Goal: Feedback & Contribution: Leave review/rating

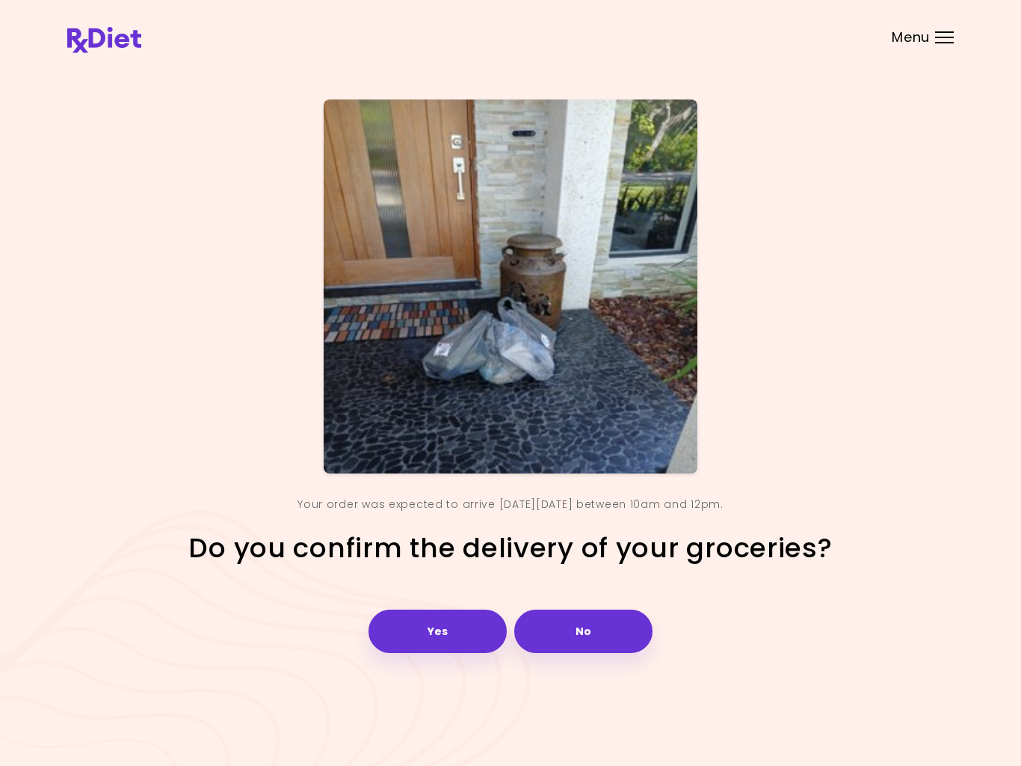
click at [448, 628] on button "Yes" at bounding box center [438, 630] width 138 height 43
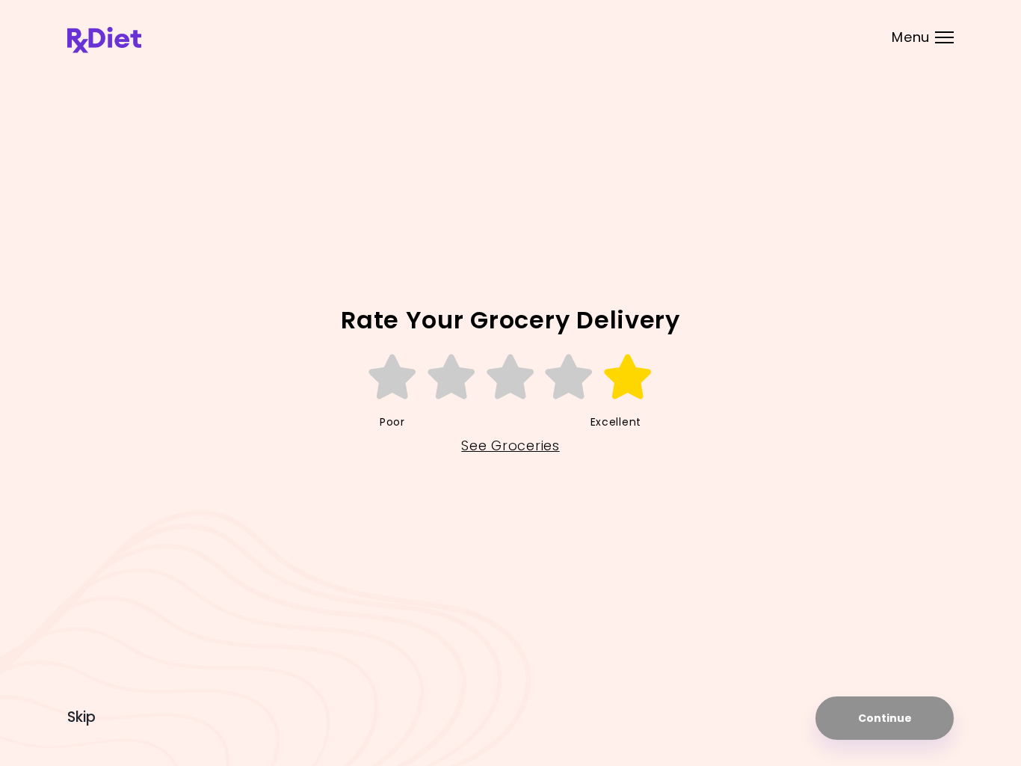
click at [631, 385] on icon at bounding box center [629, 376] width 52 height 45
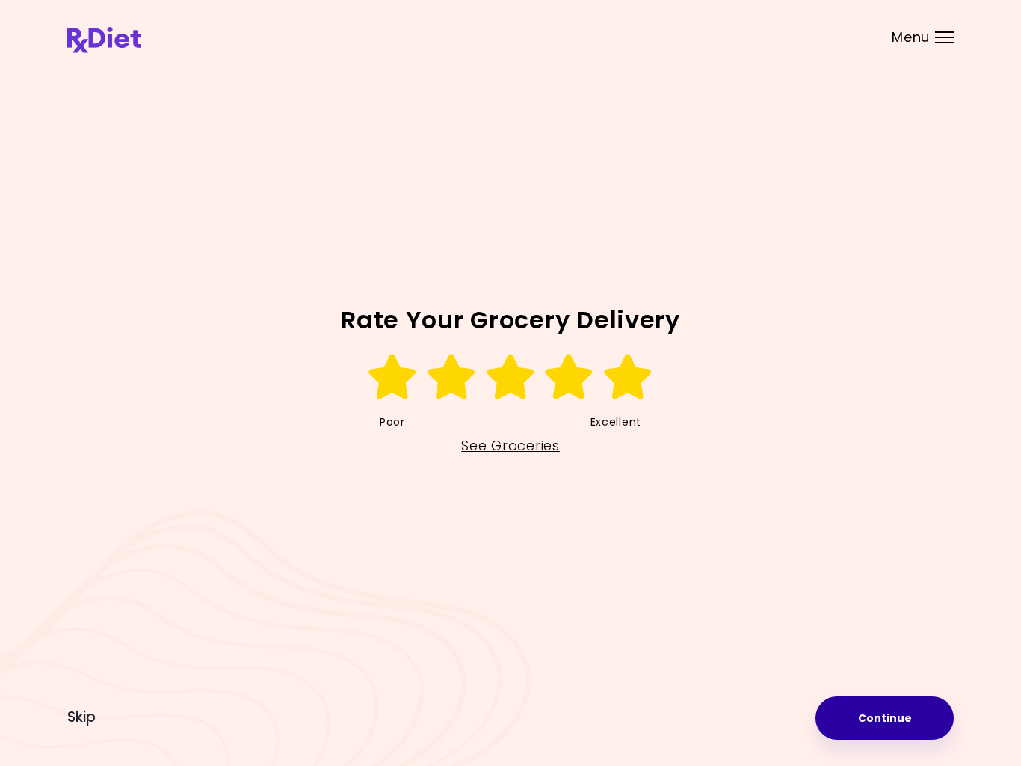
click at [875, 710] on button "Continue" at bounding box center [885, 717] width 138 height 43
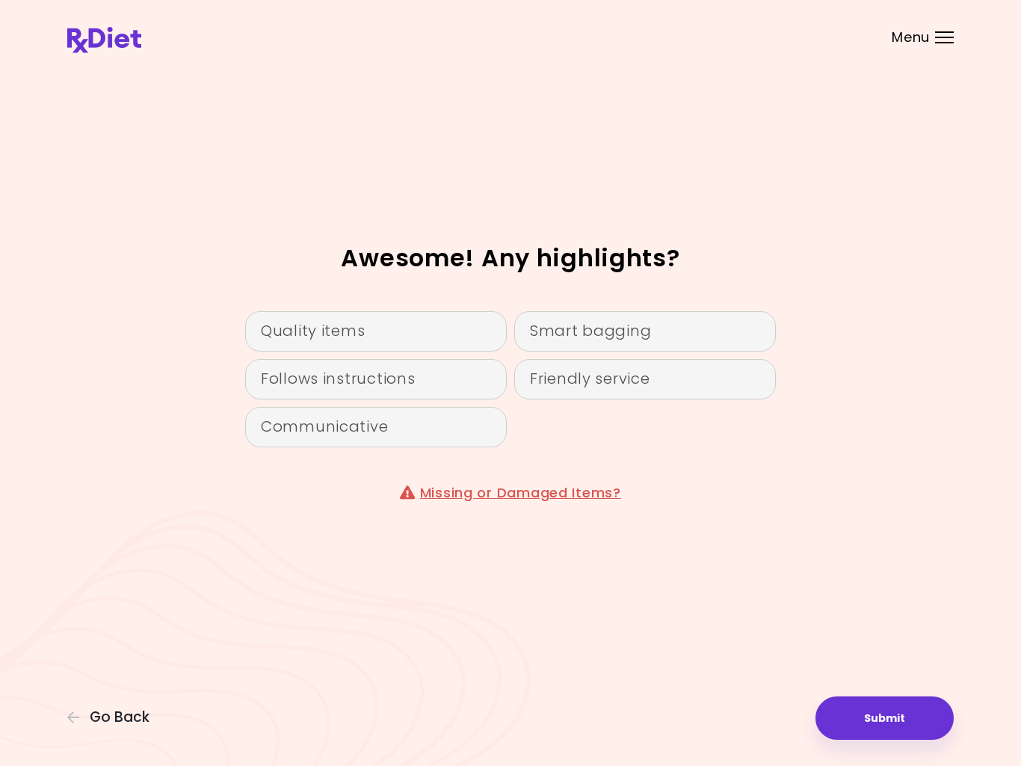
click at [621, 340] on div "Smart bagging" at bounding box center [645, 331] width 262 height 40
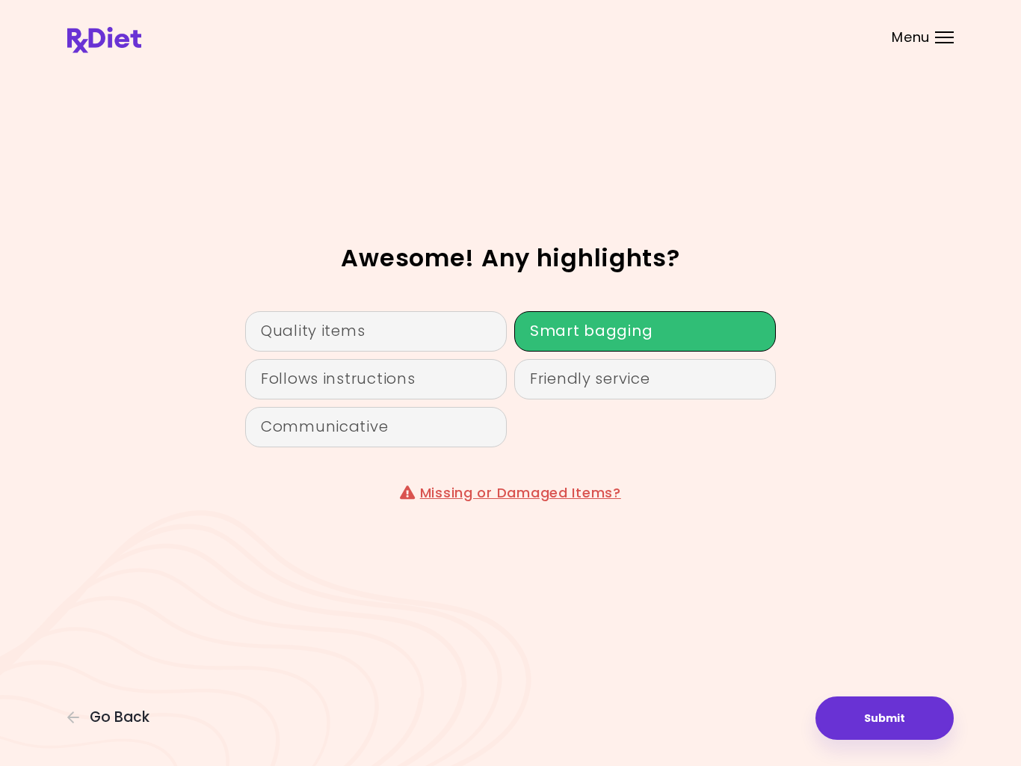
click at [612, 381] on div "Friendly service" at bounding box center [645, 379] width 262 height 40
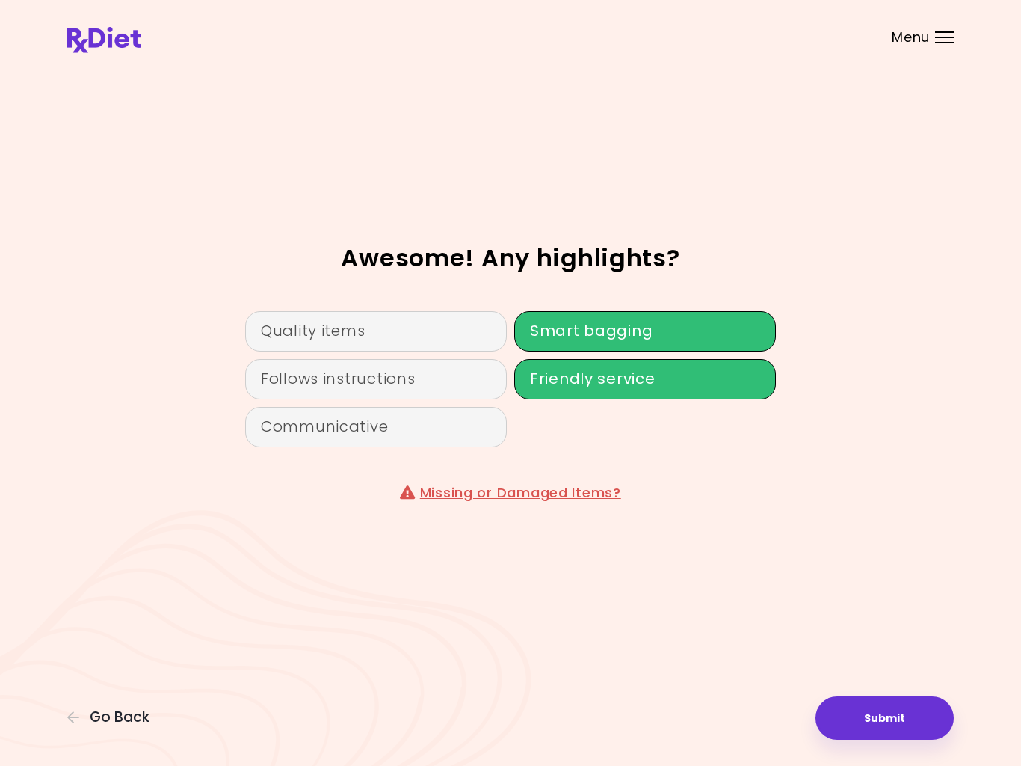
click at [454, 332] on div "Quality items" at bounding box center [376, 331] width 262 height 40
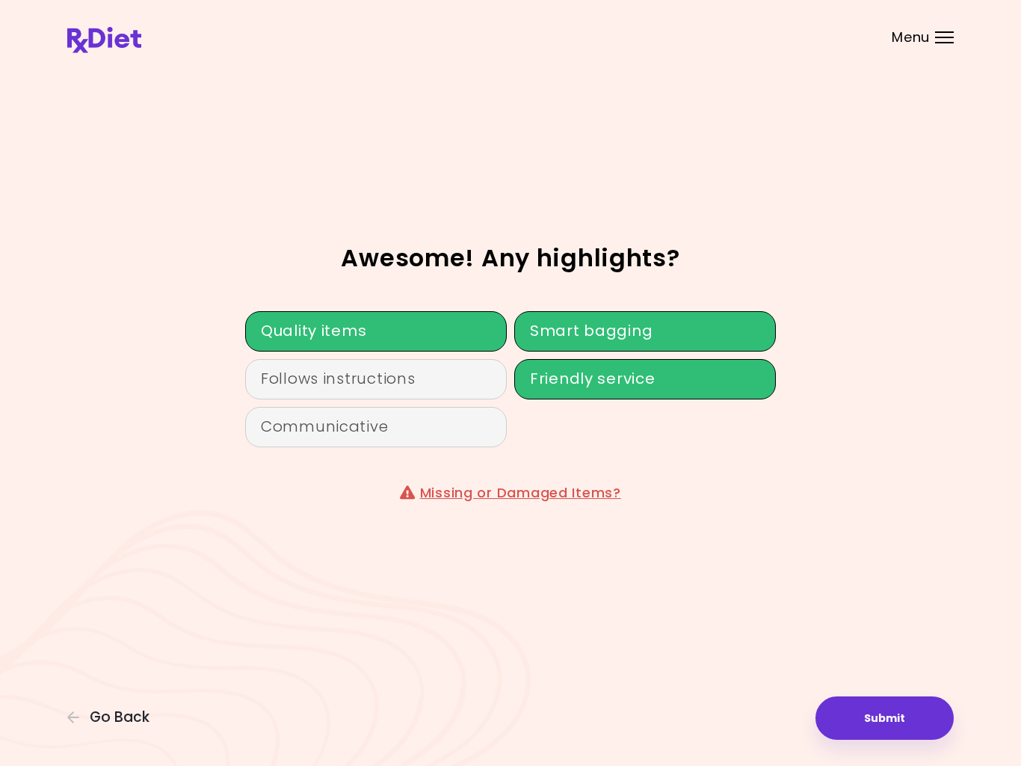
click at [446, 384] on div "Follows instructions" at bounding box center [376, 379] width 262 height 40
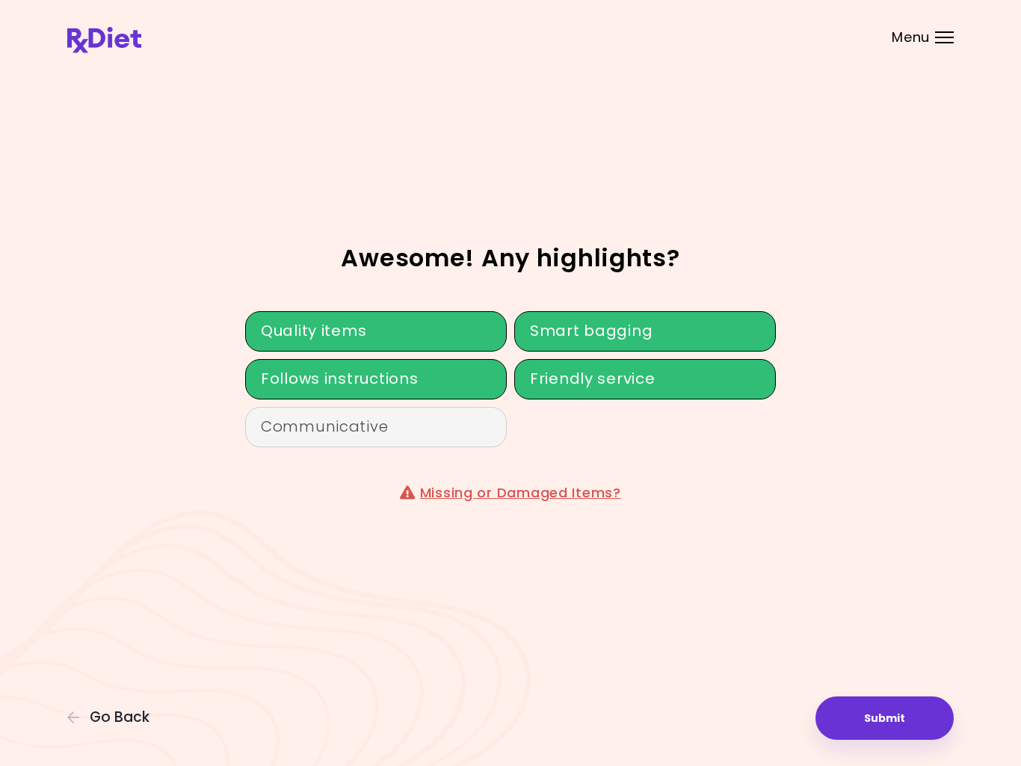
click at [437, 422] on div "Communicative" at bounding box center [376, 427] width 262 height 40
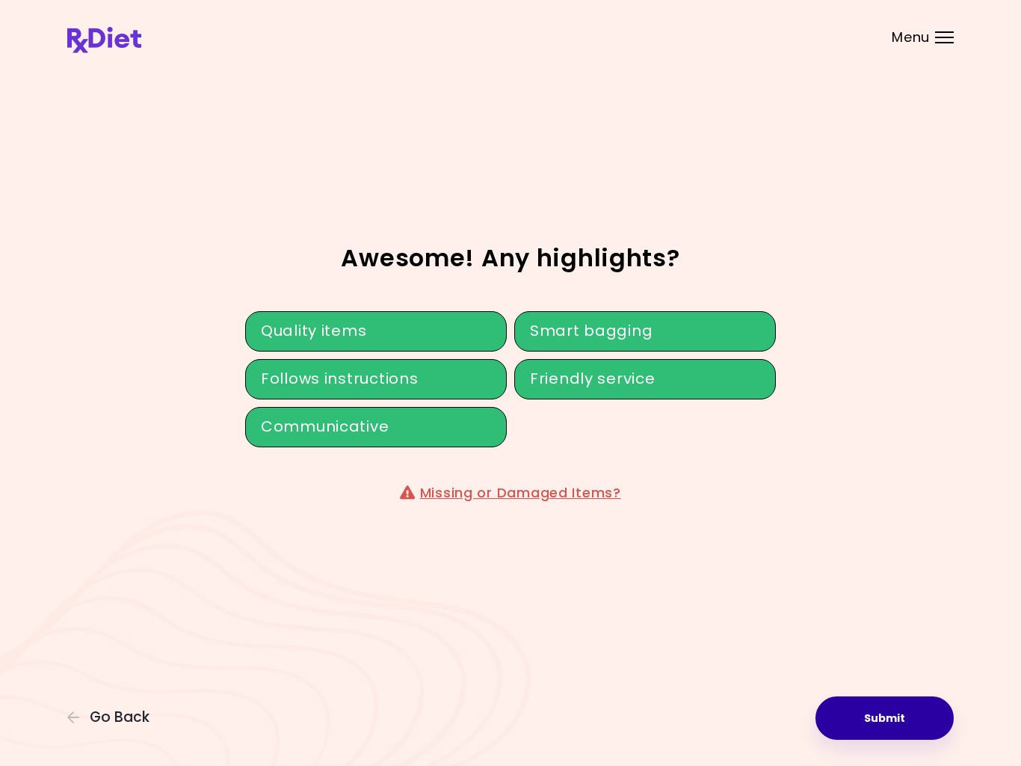
click at [881, 719] on button "Submit" at bounding box center [885, 717] width 138 height 43
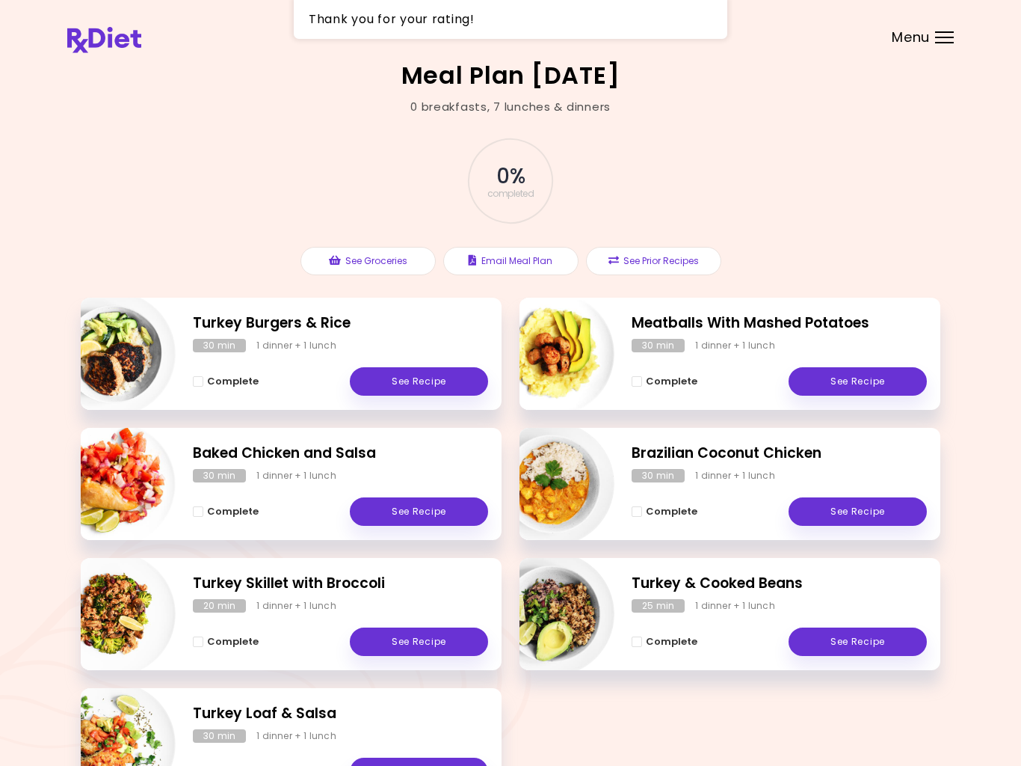
click at [393, 272] on button "See Groceries" at bounding box center [368, 261] width 135 height 28
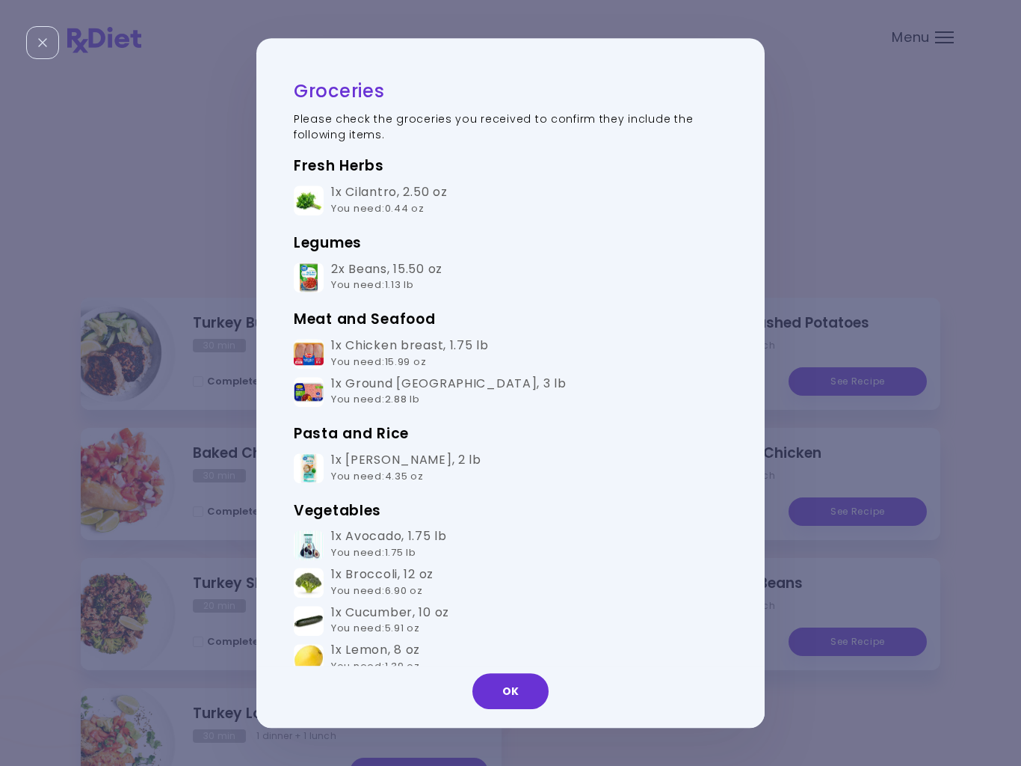
click at [515, 696] on button "OK" at bounding box center [511, 691] width 76 height 36
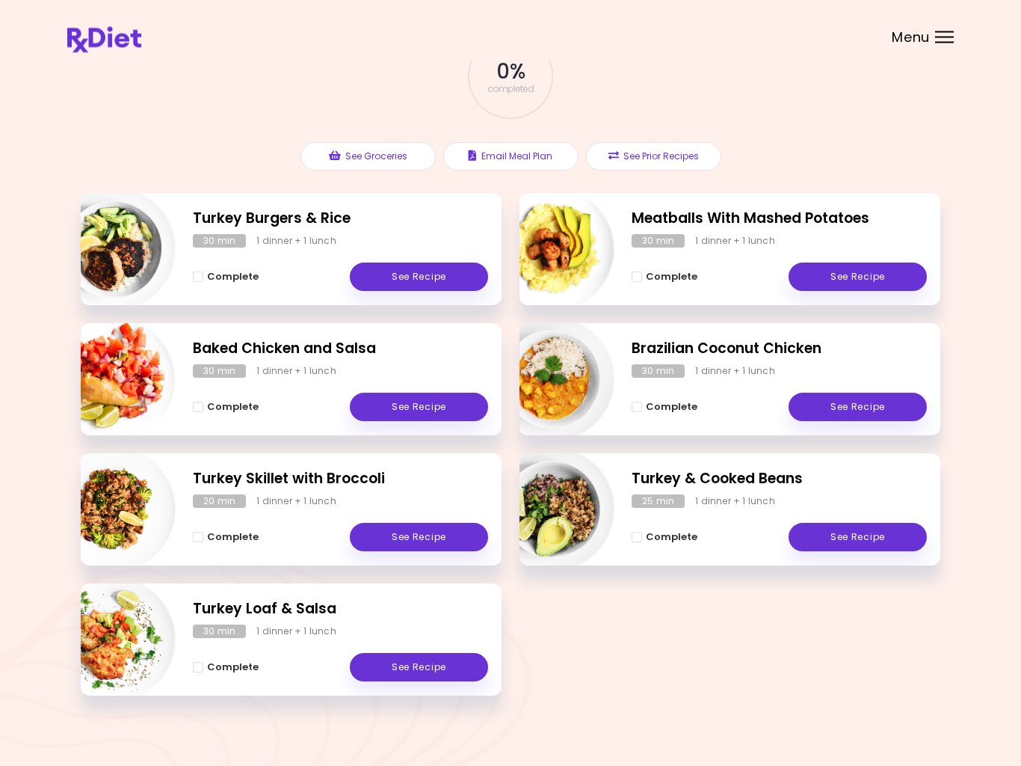
scroll to position [115, 0]
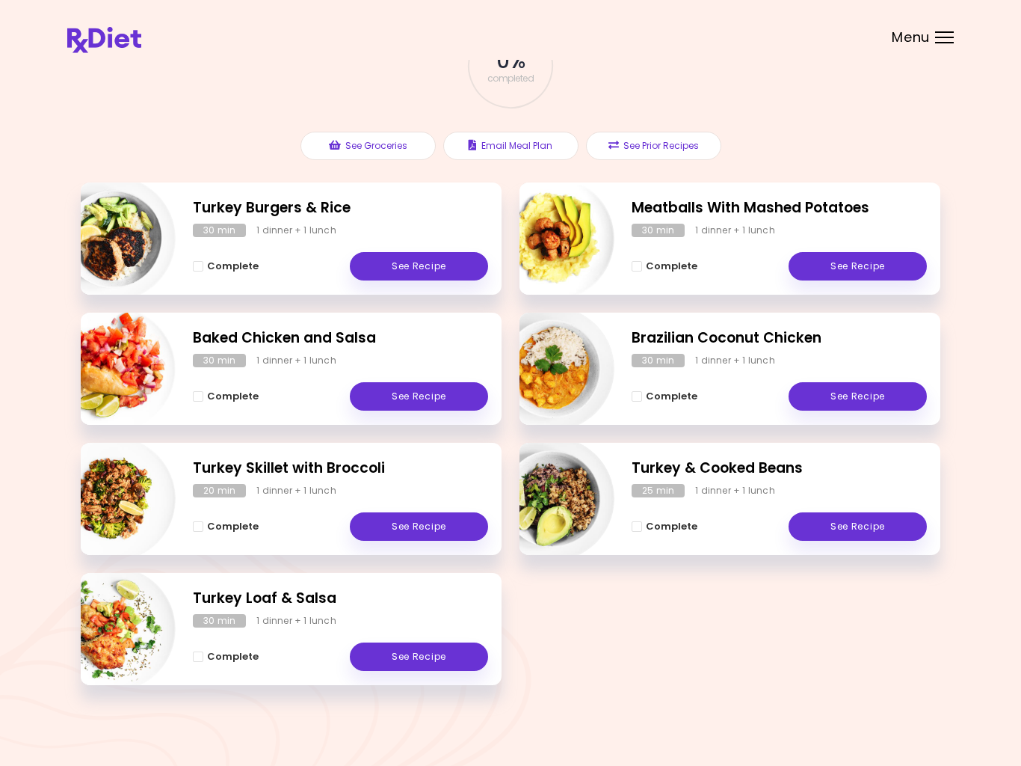
click at [402, 142] on button "See Groceries" at bounding box center [368, 146] width 135 height 28
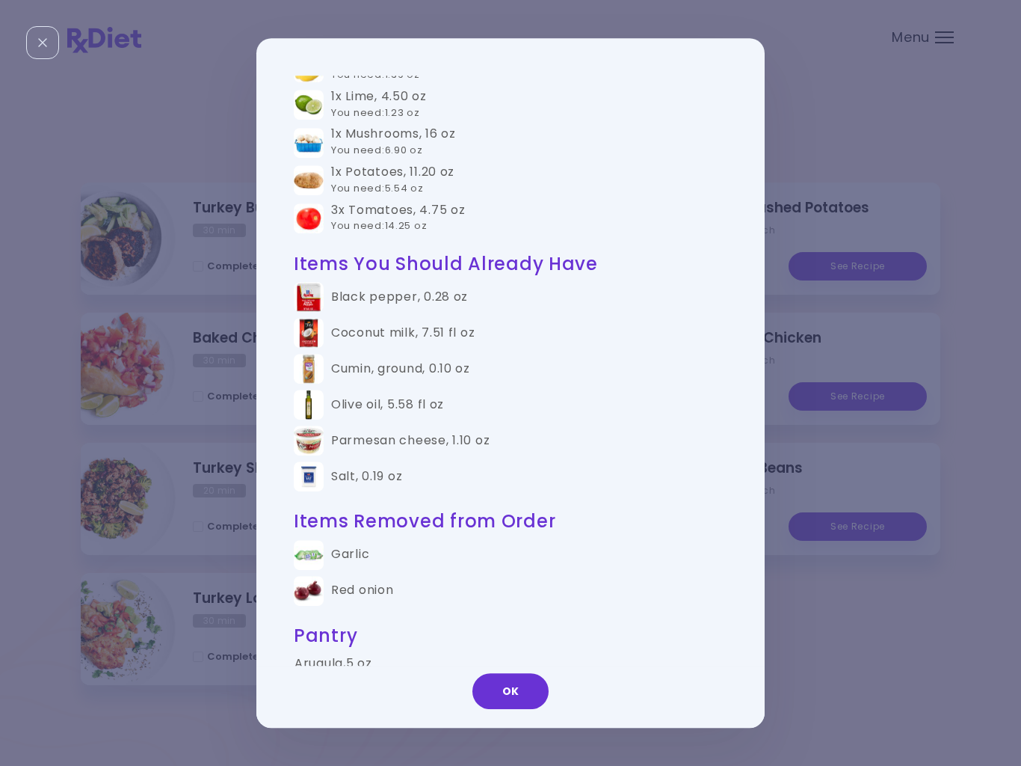
scroll to position [0, 0]
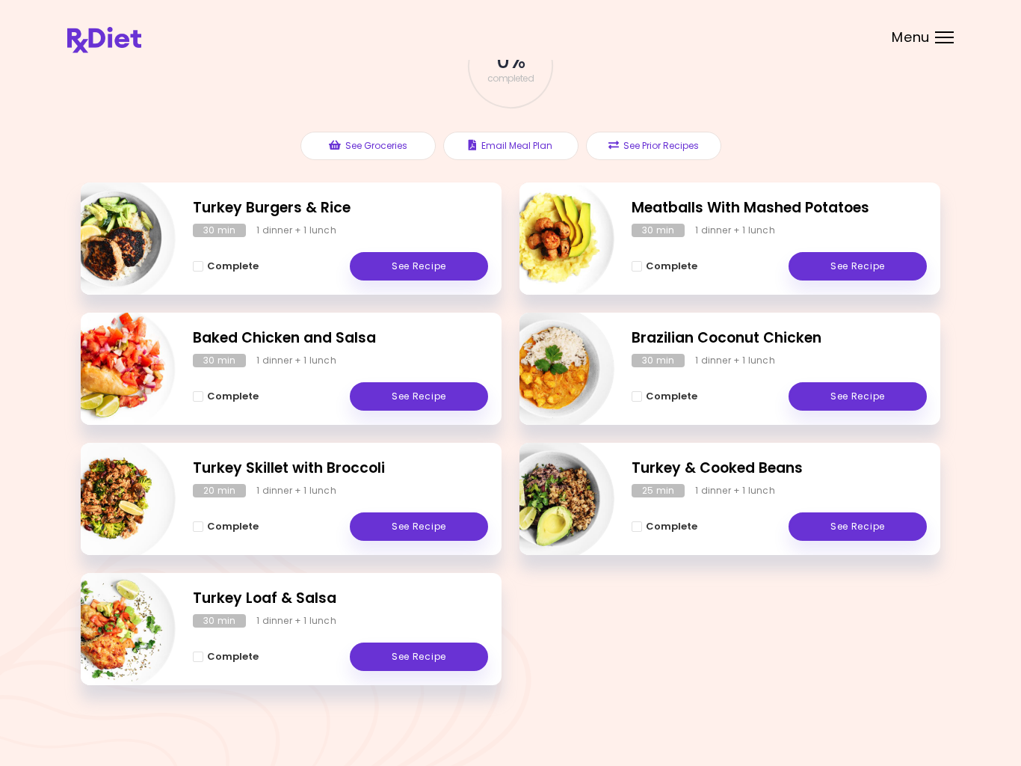
click at [791, 639] on div "Turkey Burgers & Rice 30 min 1 dinner + 1 lunch Complete See Recipe Meatballs W…" at bounding box center [511, 442] width 860 height 520
click at [788, 648] on div "Turkey Burgers & Rice 30 min 1 dinner + 1 lunch Complete See Recipe Meatballs W…" at bounding box center [511, 442] width 860 height 520
click at [790, 657] on div "Turkey Burgers & Rice 30 min 1 dinner + 1 lunch Complete See Recipe Meatballs W…" at bounding box center [511, 442] width 860 height 520
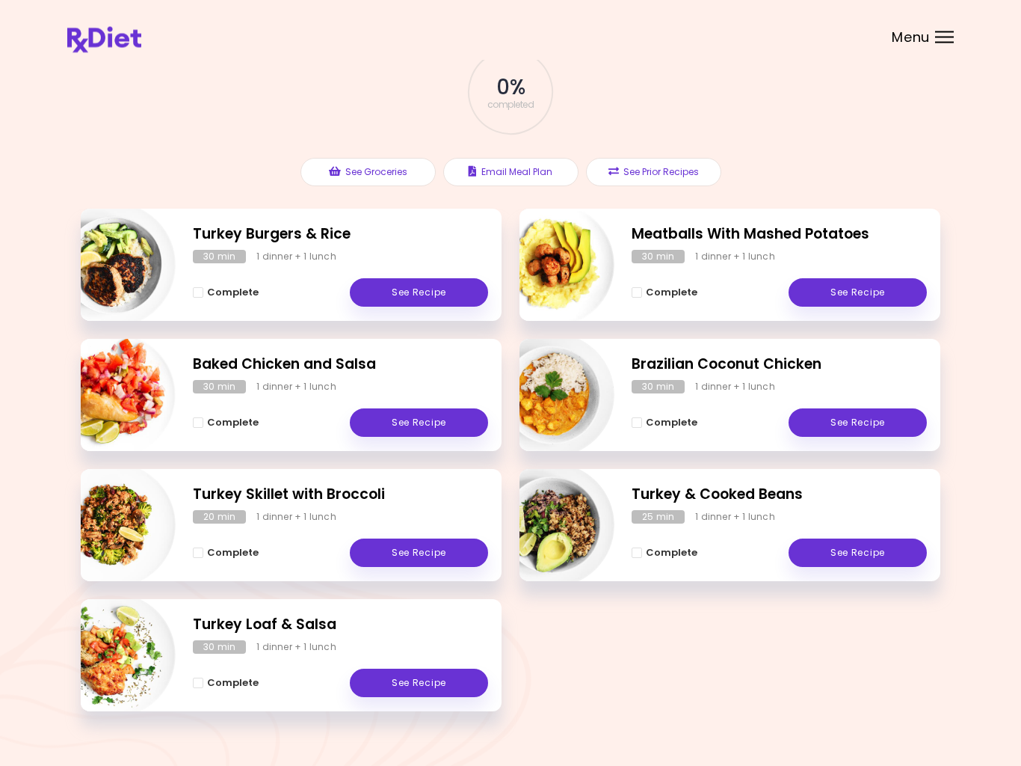
scroll to position [115, 0]
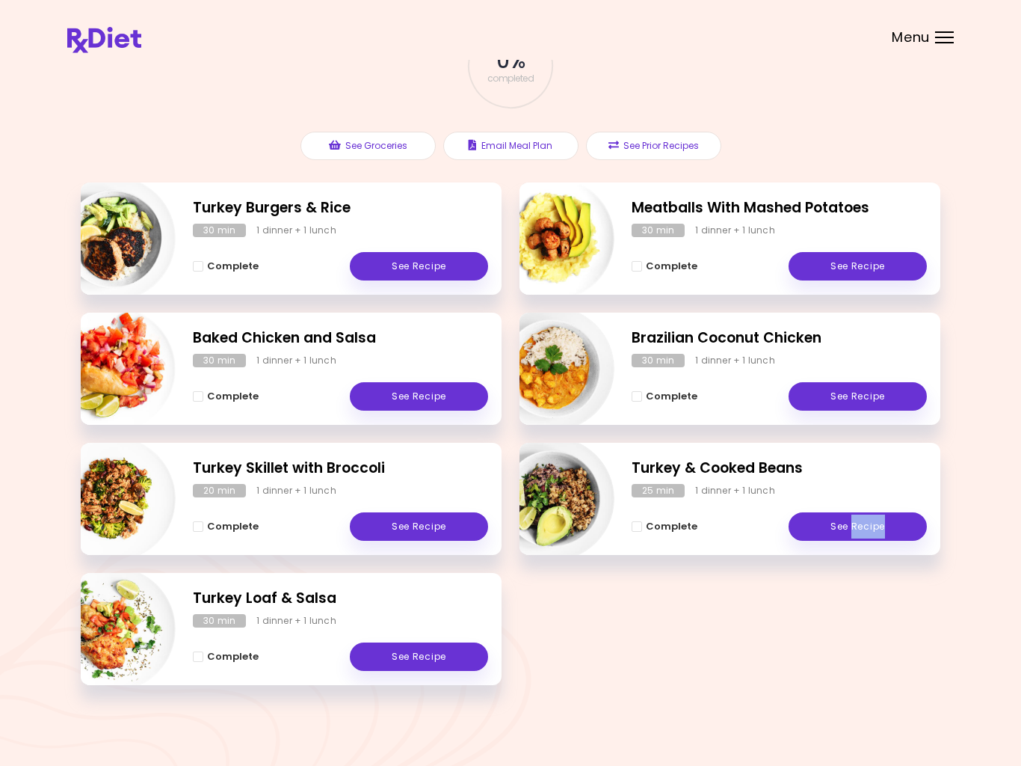
click at [684, 152] on button "See Prior Recipes" at bounding box center [653, 146] width 135 height 28
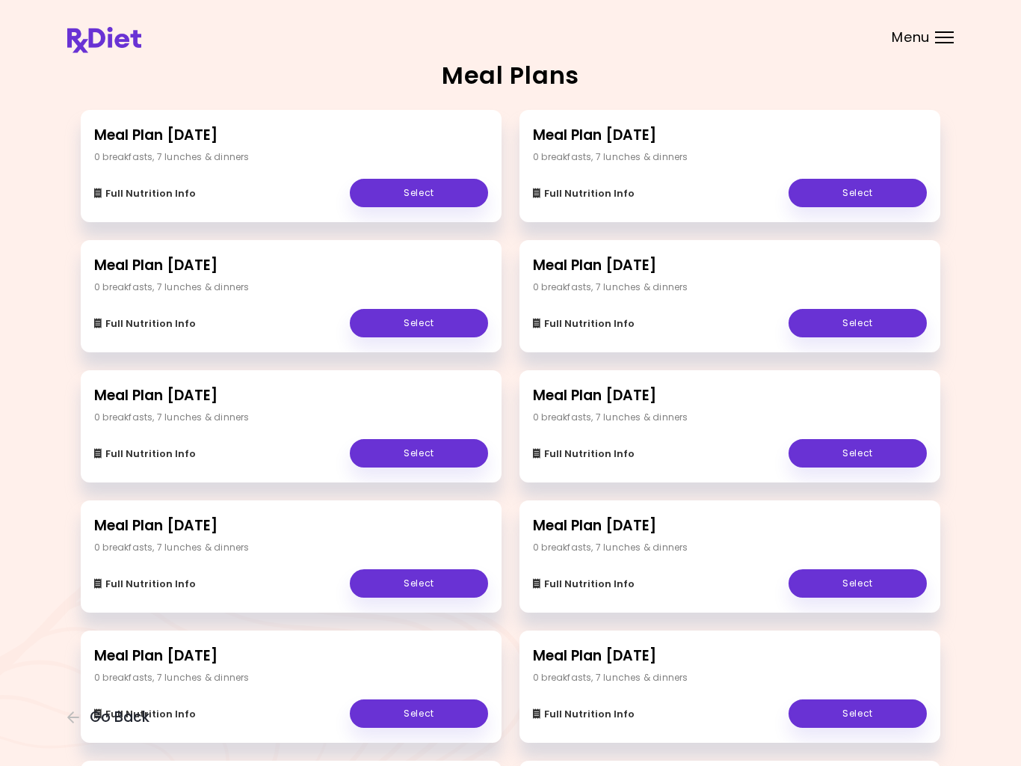
click at [736, 181] on div "Full Nutrition Info Select" at bounding box center [730, 185] width 394 height 43
click at [731, 179] on div "Full Nutrition Info Select" at bounding box center [730, 185] width 394 height 43
click at [652, 150] on div "0 breakfasts , 7 lunches & dinners" at bounding box center [611, 156] width 156 height 13
click at [789, 144] on h2 "Meal Plan [DATE]" at bounding box center [730, 136] width 394 height 22
click at [876, 193] on link "Select" at bounding box center [858, 193] width 138 height 28
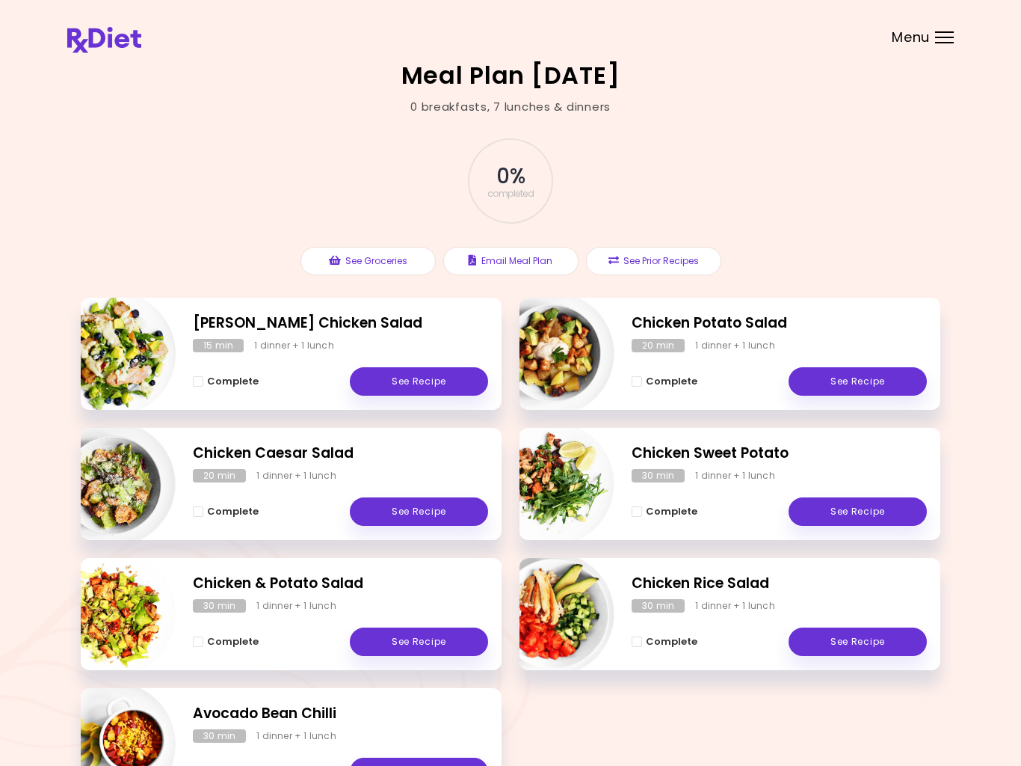
click at [239, 378] on span "Complete" at bounding box center [233, 381] width 52 height 12
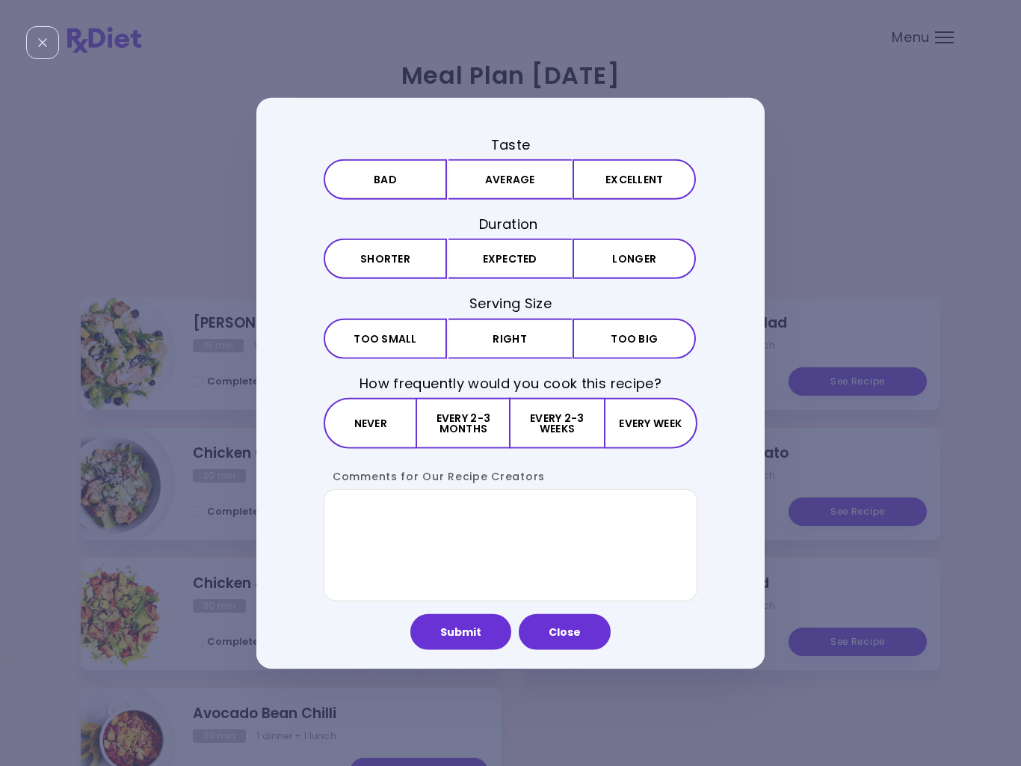
click at [626, 184] on button "Excellent" at bounding box center [634, 179] width 123 height 40
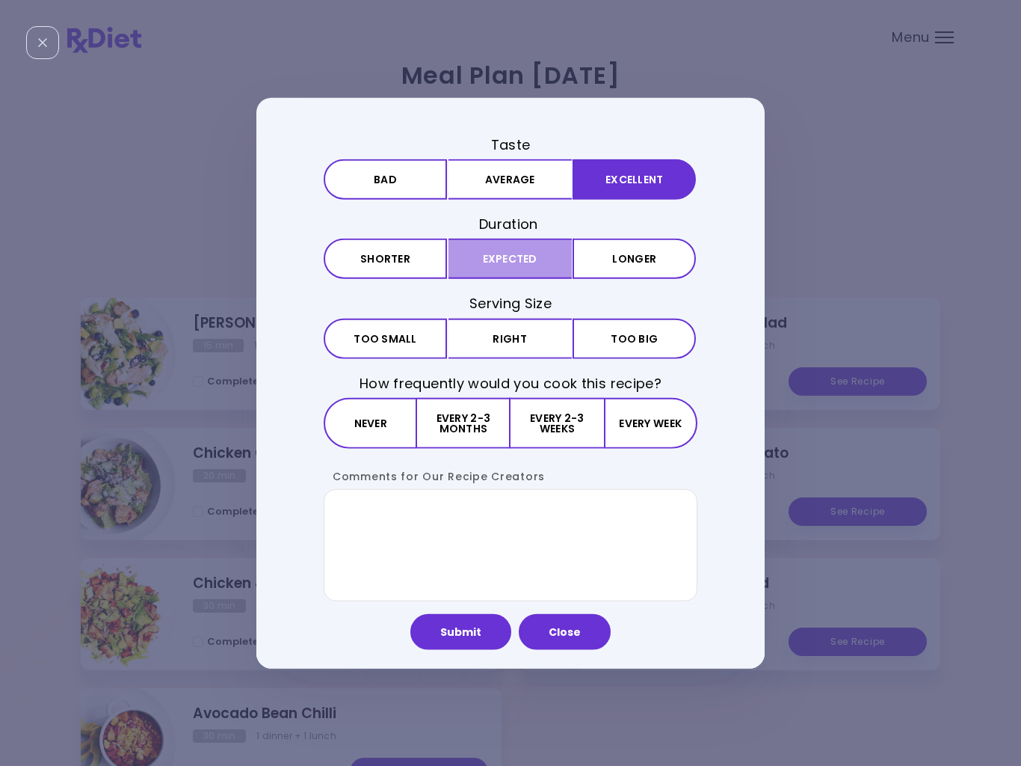
click at [536, 262] on button "Expected" at bounding box center [510, 259] width 123 height 40
click at [533, 343] on button "Right" at bounding box center [510, 338] width 123 height 40
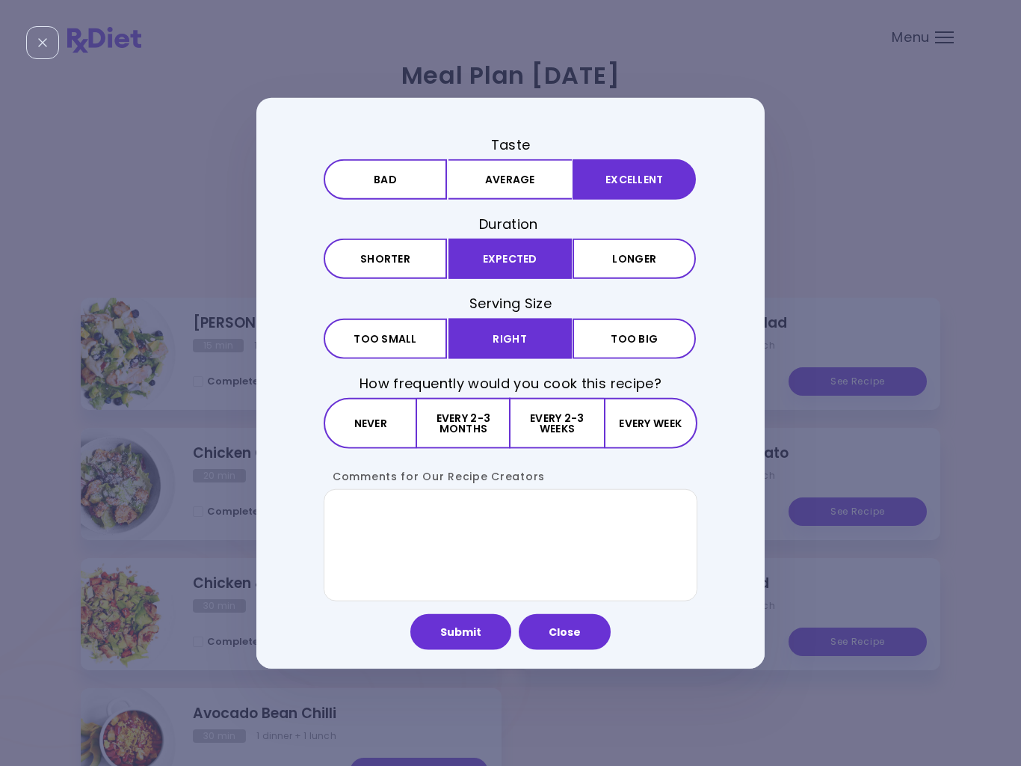
click at [556, 425] on button "Every 2-3 weeks" at bounding box center [557, 422] width 93 height 51
click at [464, 630] on button "Submit" at bounding box center [461, 631] width 101 height 36
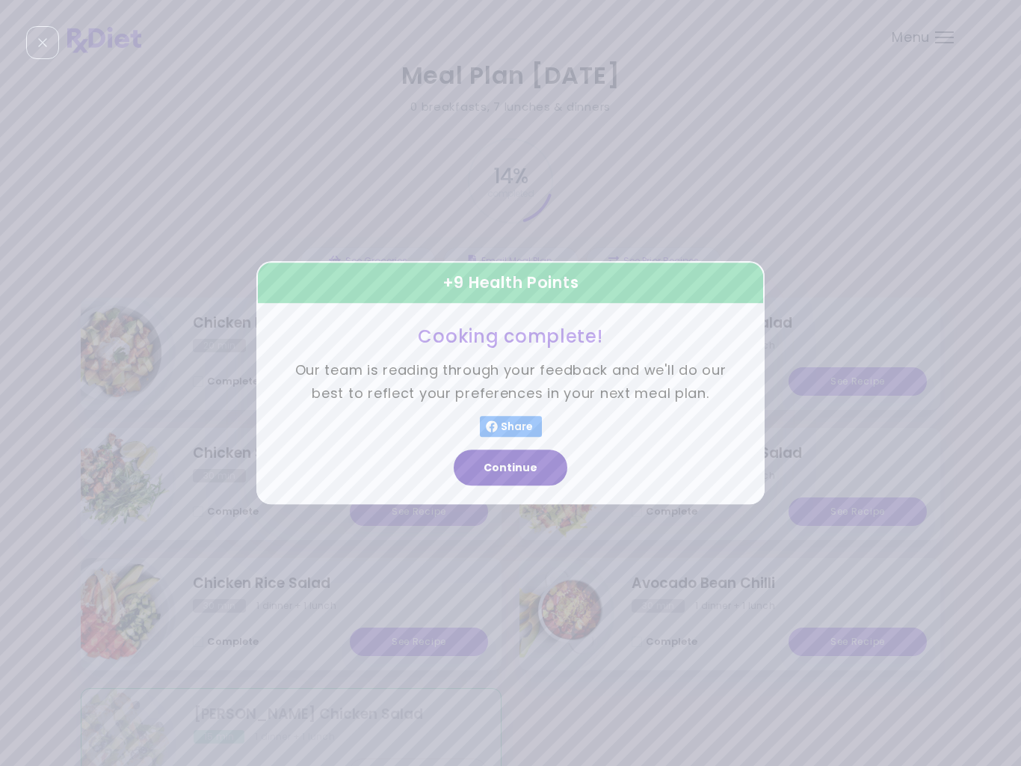
click at [532, 473] on button "Continue" at bounding box center [511, 468] width 114 height 36
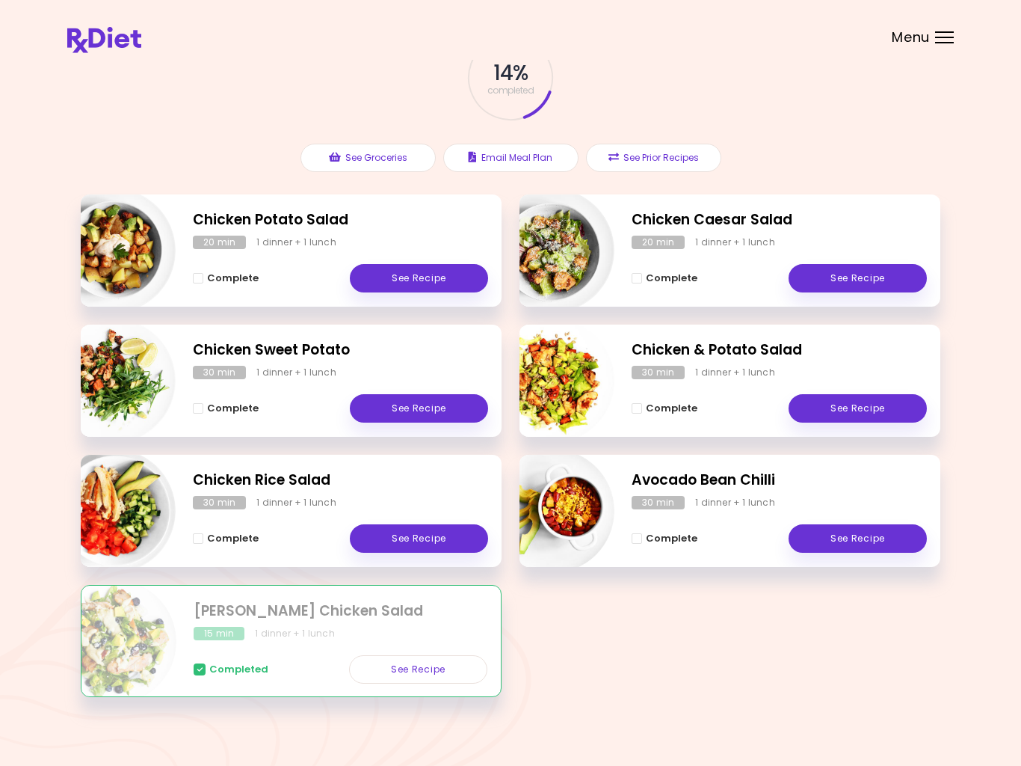
scroll to position [102, 0]
click at [427, 412] on link "See Recipe" at bounding box center [419, 409] width 138 height 28
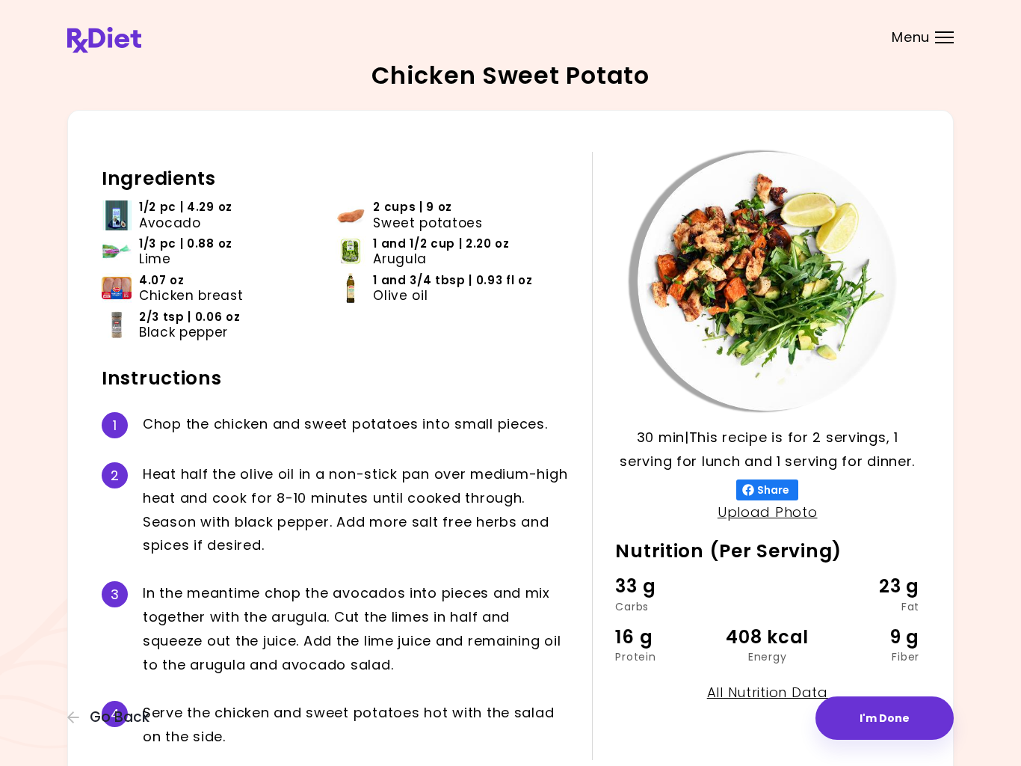
click at [858, 730] on button "I'm Done" at bounding box center [885, 717] width 138 height 43
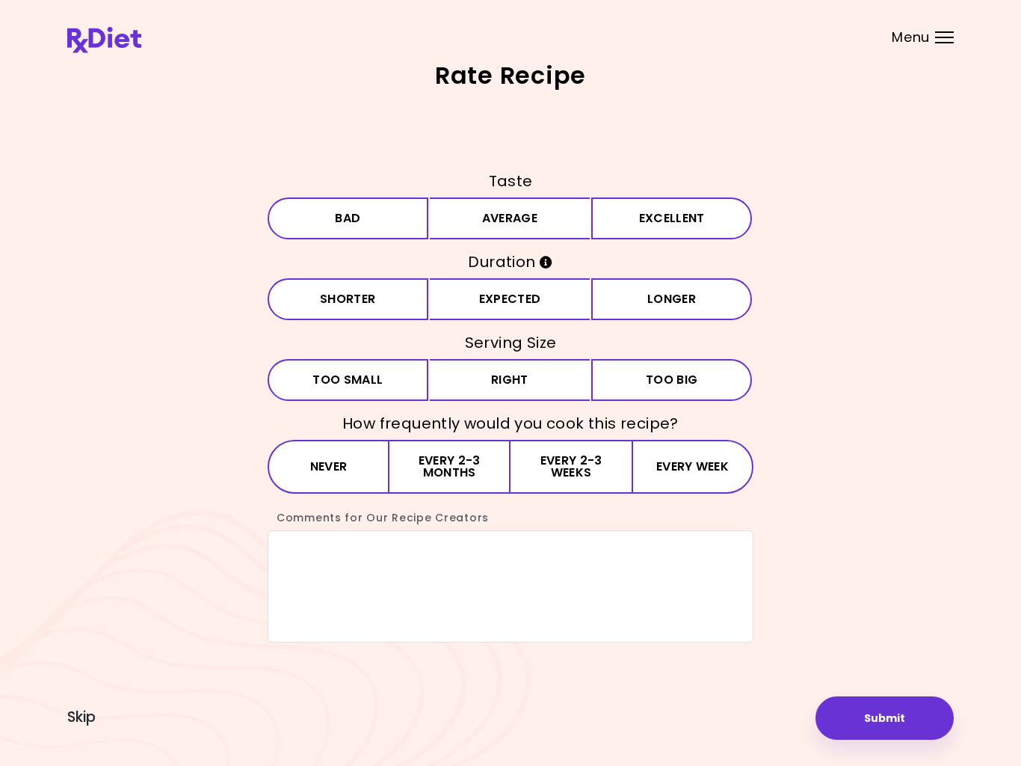
click at [665, 226] on button "Excellent" at bounding box center [671, 218] width 161 height 42
click at [527, 309] on button "Expected" at bounding box center [510, 299] width 161 height 42
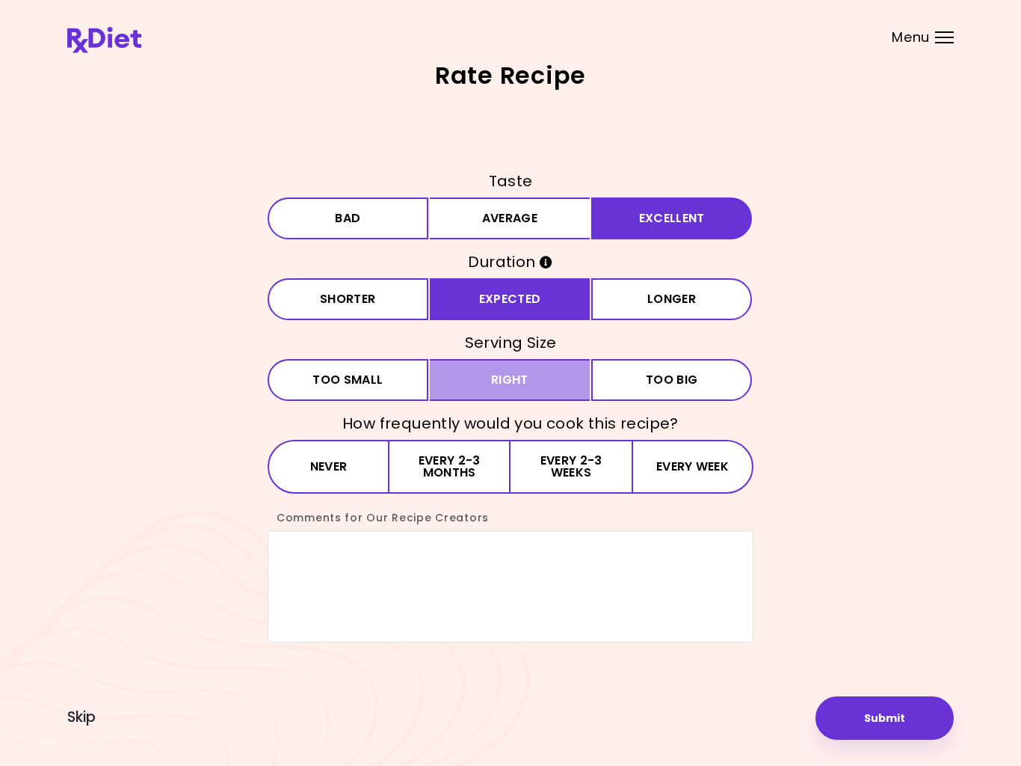
click at [544, 381] on button "Right" at bounding box center [510, 380] width 161 height 42
click at [573, 467] on button "Every 2-3 weeks" at bounding box center [571, 467] width 121 height 54
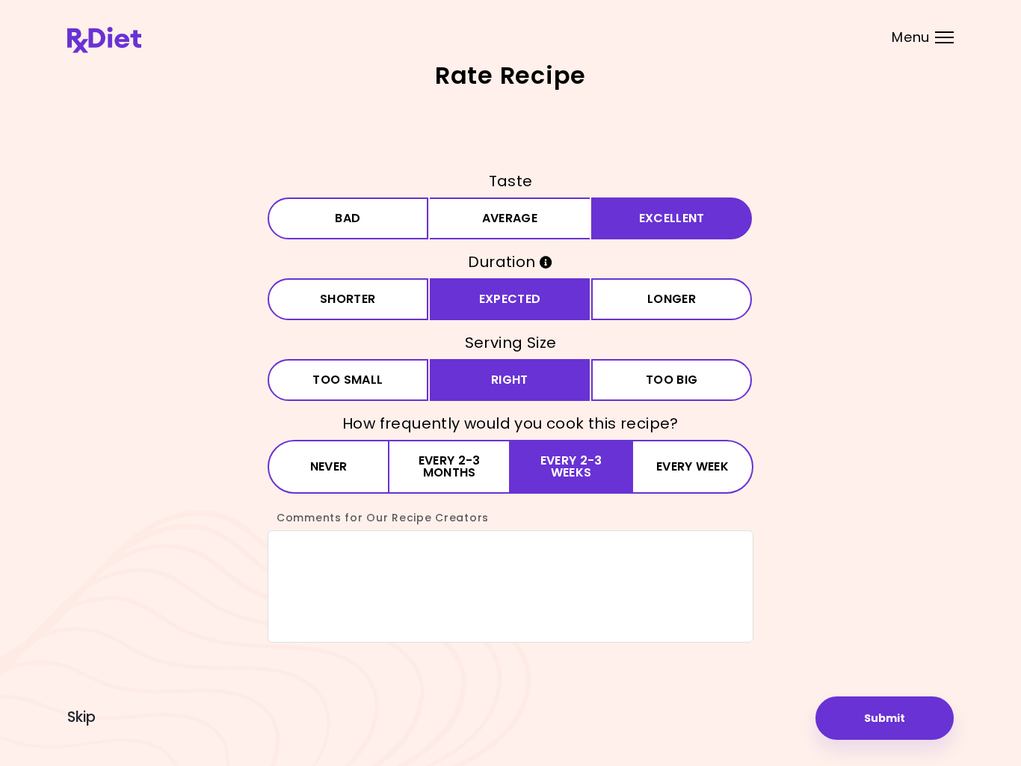
click at [885, 726] on button "Submit" at bounding box center [885, 717] width 138 height 43
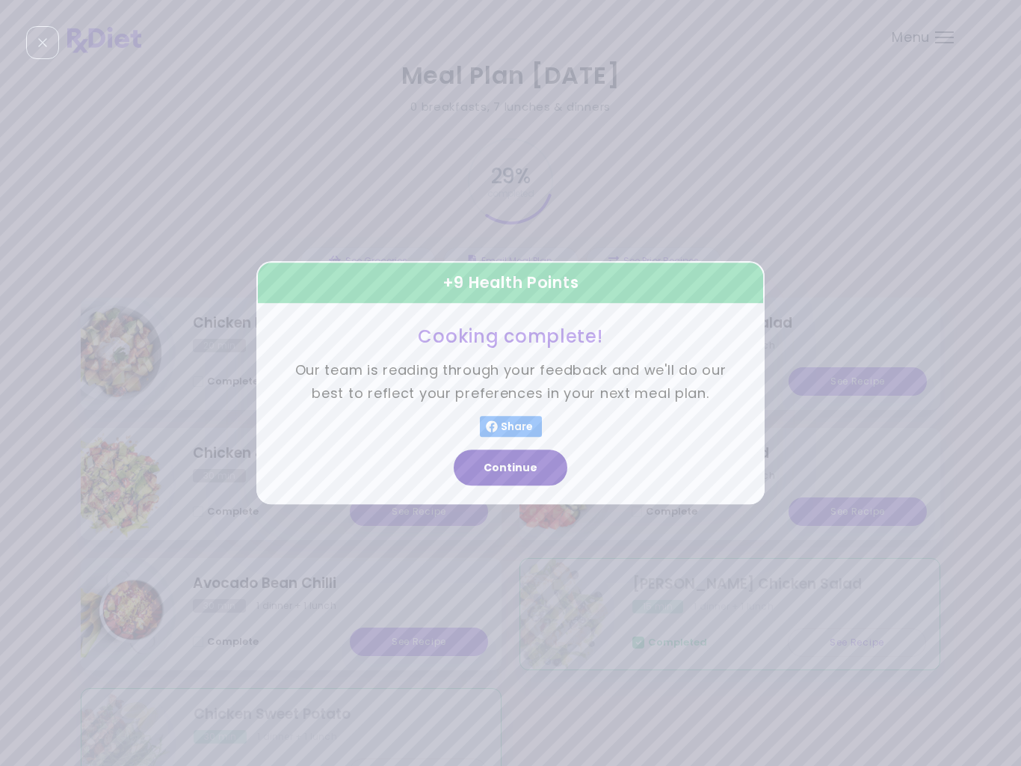
click at [535, 471] on button "Continue" at bounding box center [511, 468] width 114 height 36
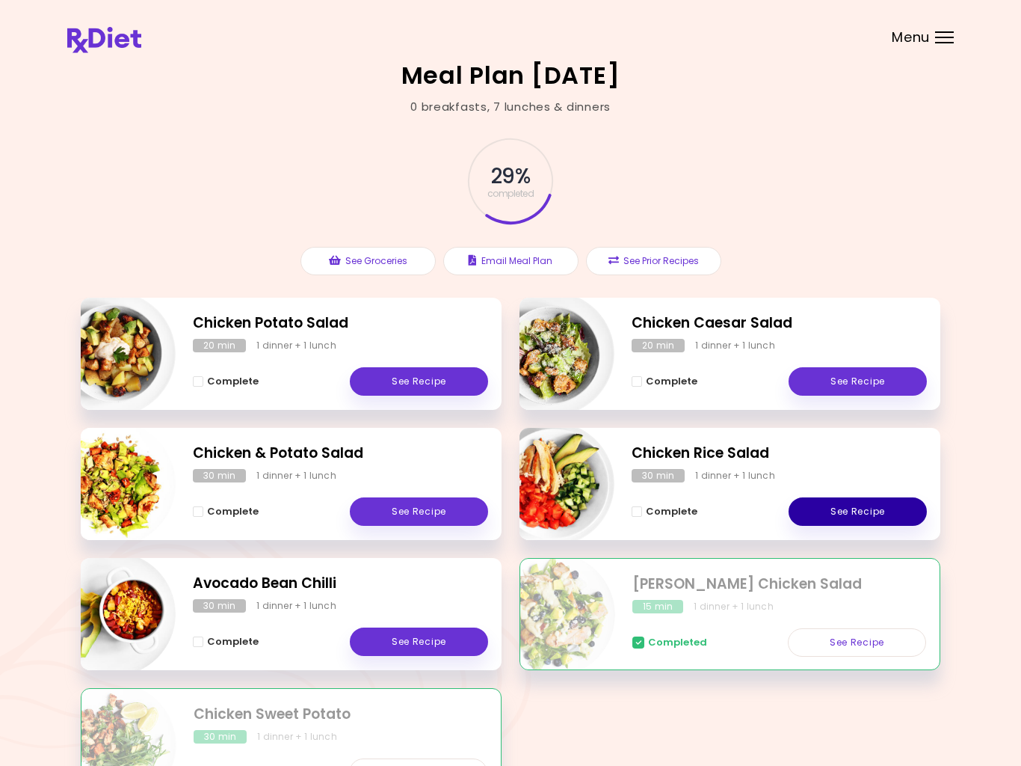
click at [863, 518] on link "See Recipe" at bounding box center [858, 511] width 138 height 28
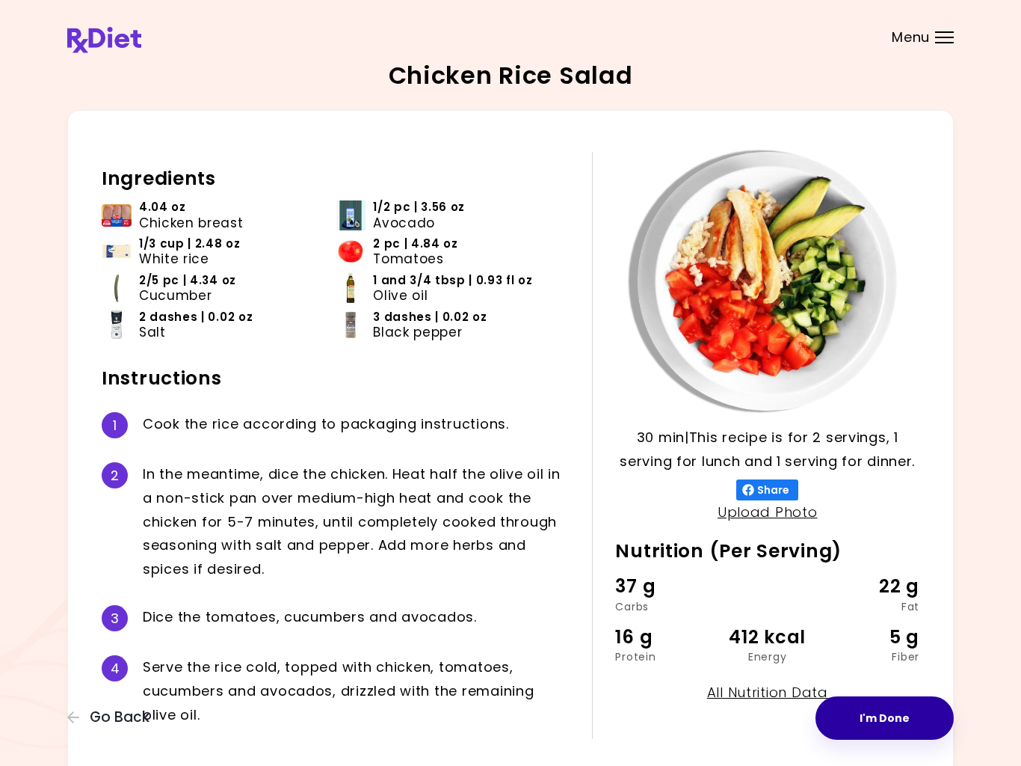
click at [869, 720] on button "I'm Done" at bounding box center [885, 717] width 138 height 43
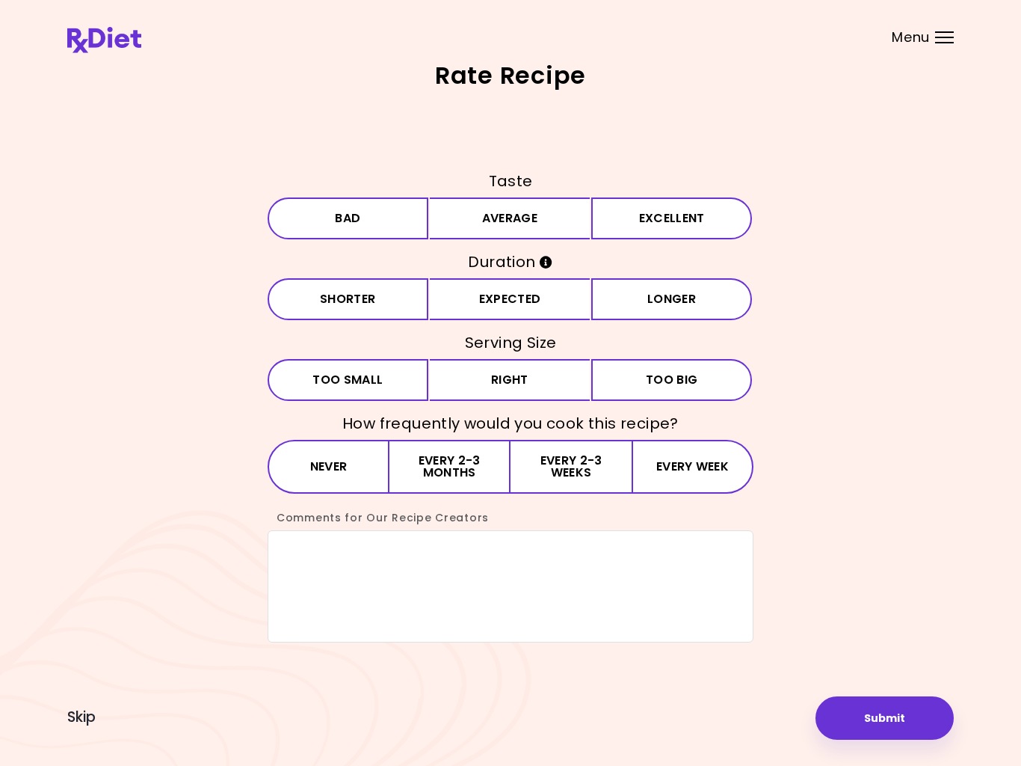
click at [657, 224] on button "Excellent" at bounding box center [671, 218] width 161 height 42
click at [540, 303] on button "Expected" at bounding box center [510, 299] width 161 height 42
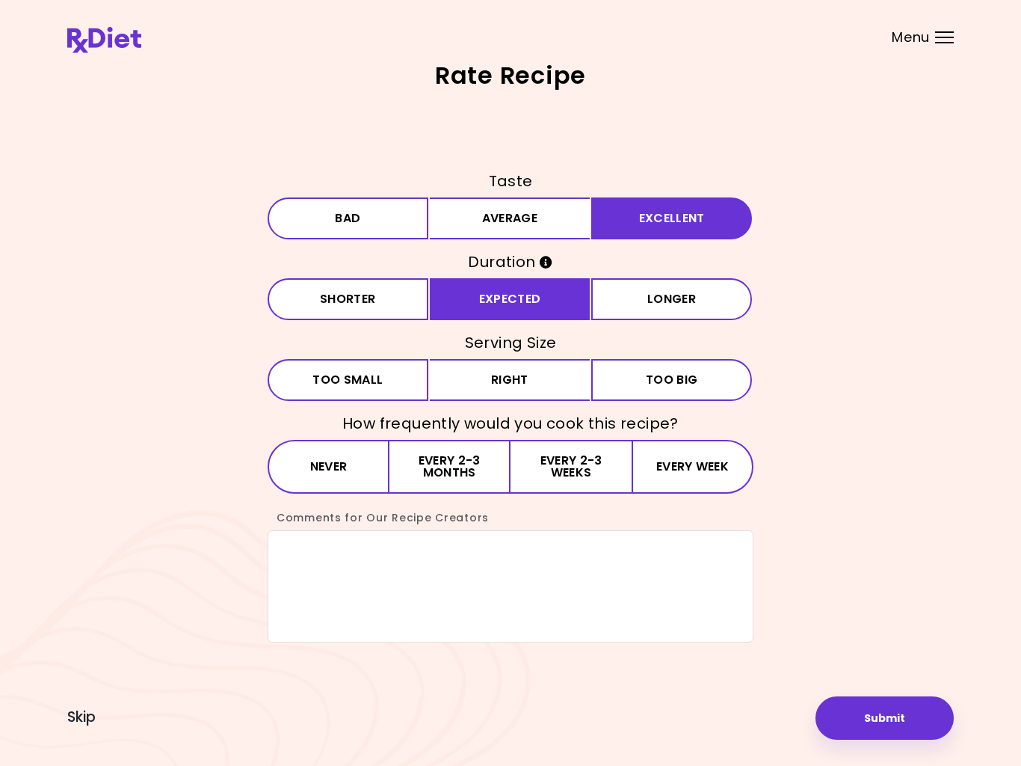
click at [545, 384] on button "Right" at bounding box center [510, 380] width 161 height 42
click at [552, 472] on button "Every 2-3 weeks" at bounding box center [571, 467] width 121 height 54
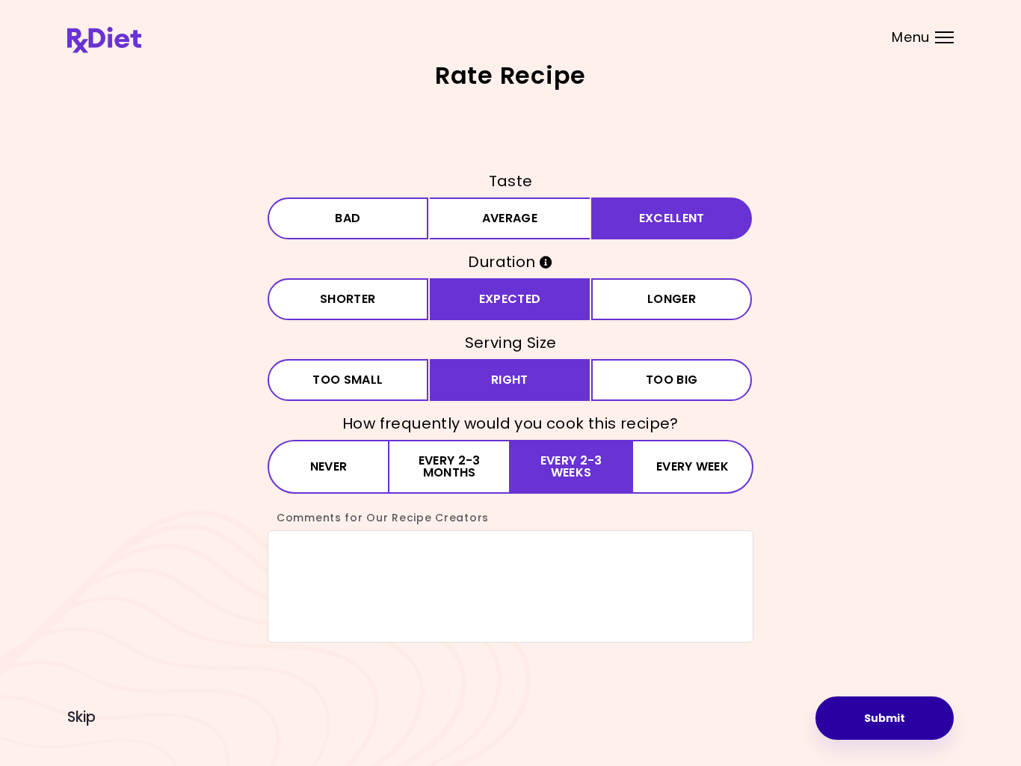
click at [879, 725] on button "Submit" at bounding box center [885, 717] width 138 height 43
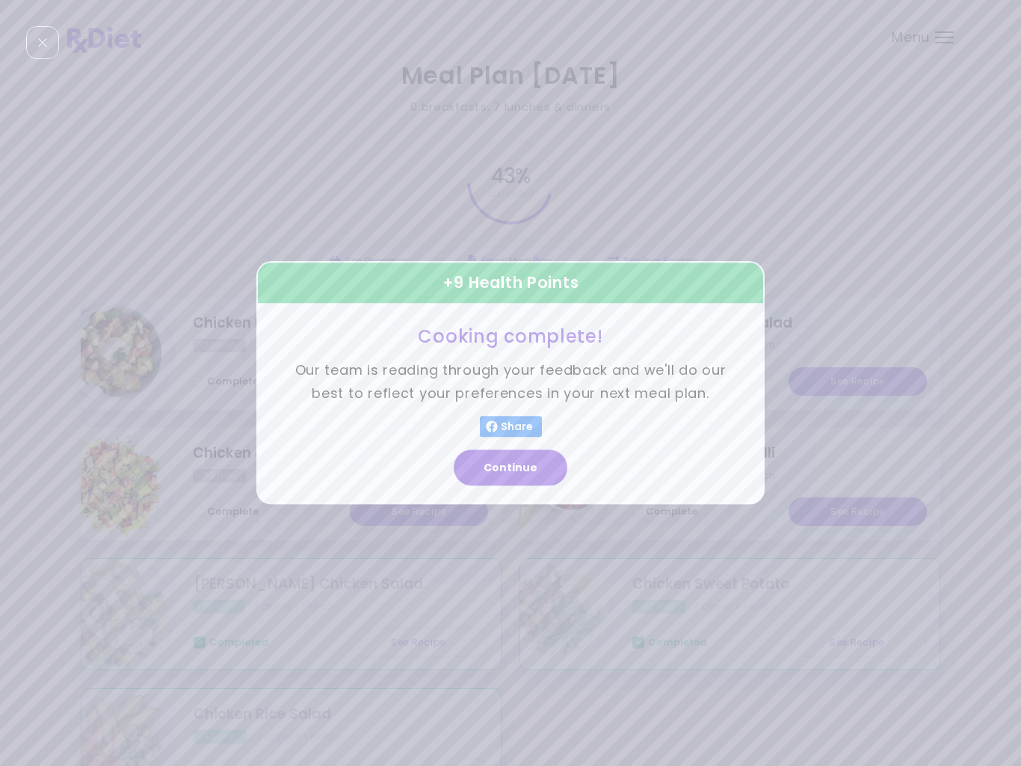
click at [526, 479] on button "Continue" at bounding box center [511, 468] width 114 height 36
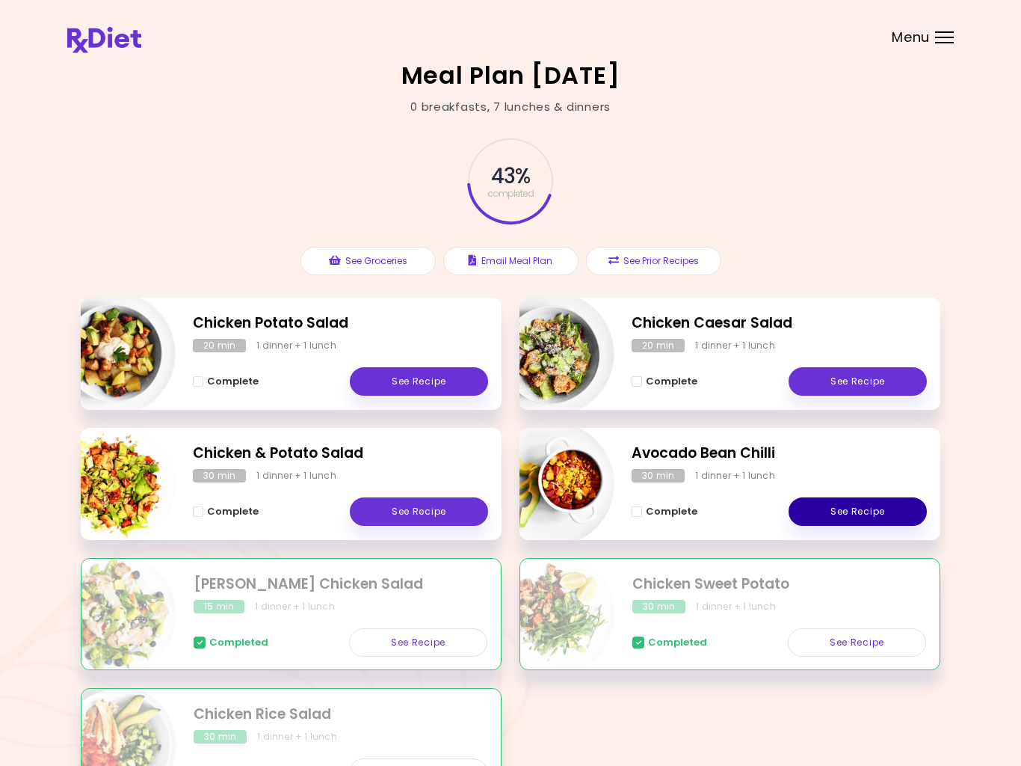
click at [858, 504] on link "See Recipe" at bounding box center [858, 511] width 138 height 28
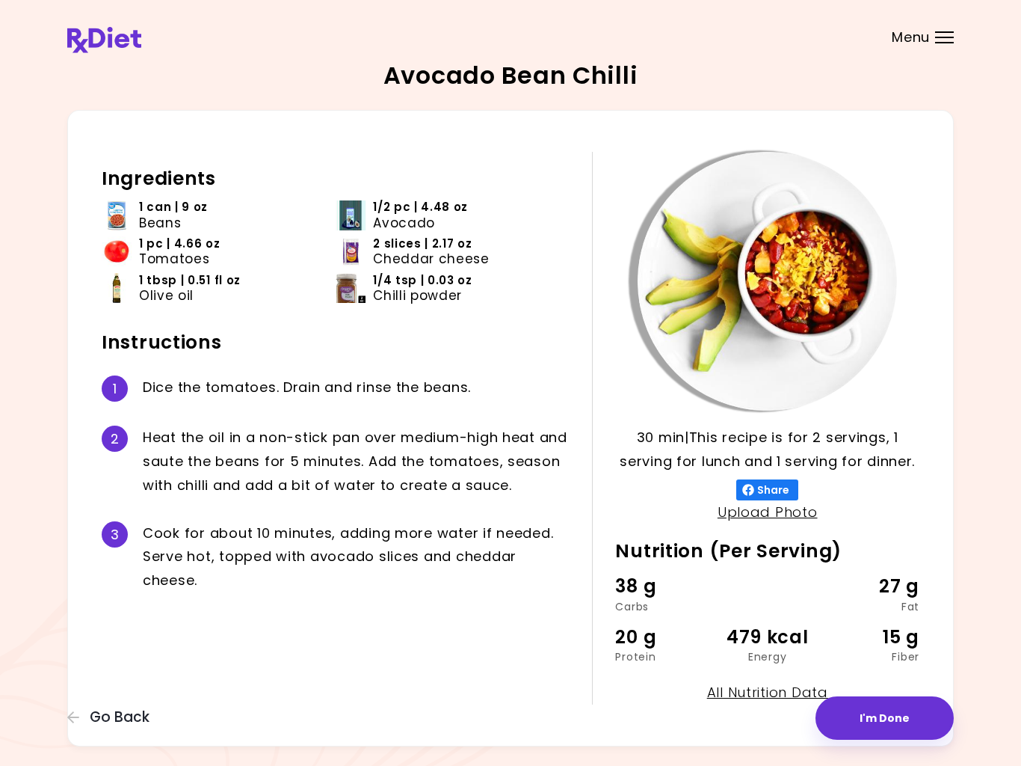
click at [879, 714] on button "I'm Done" at bounding box center [885, 717] width 138 height 43
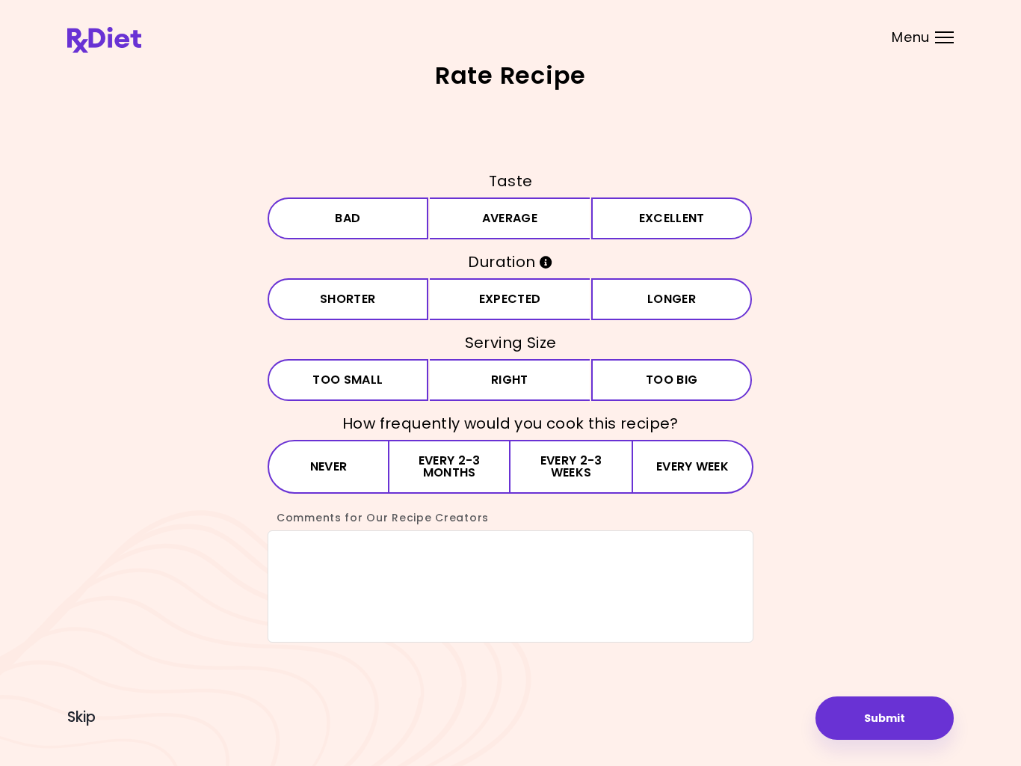
click at [669, 223] on button "Excellent" at bounding box center [671, 218] width 161 height 42
click at [550, 301] on button "Expected" at bounding box center [510, 299] width 161 height 42
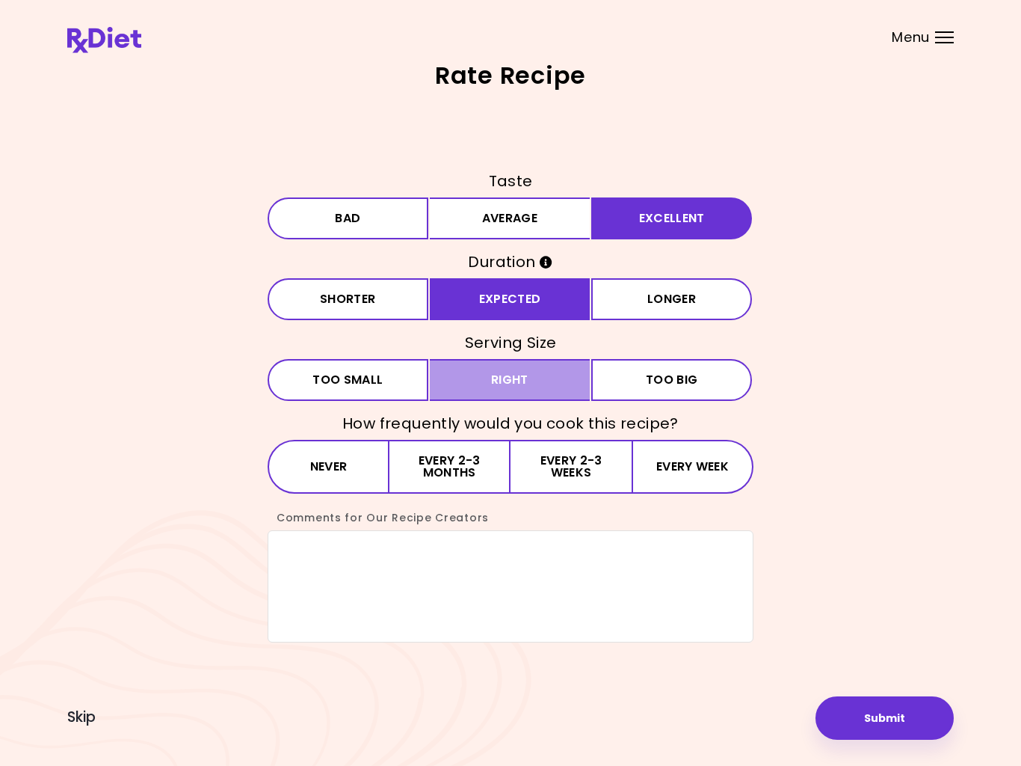
click at [529, 381] on button "Right" at bounding box center [510, 380] width 161 height 42
click at [476, 468] on button "Every 2-3 months" at bounding box center [450, 467] width 121 height 54
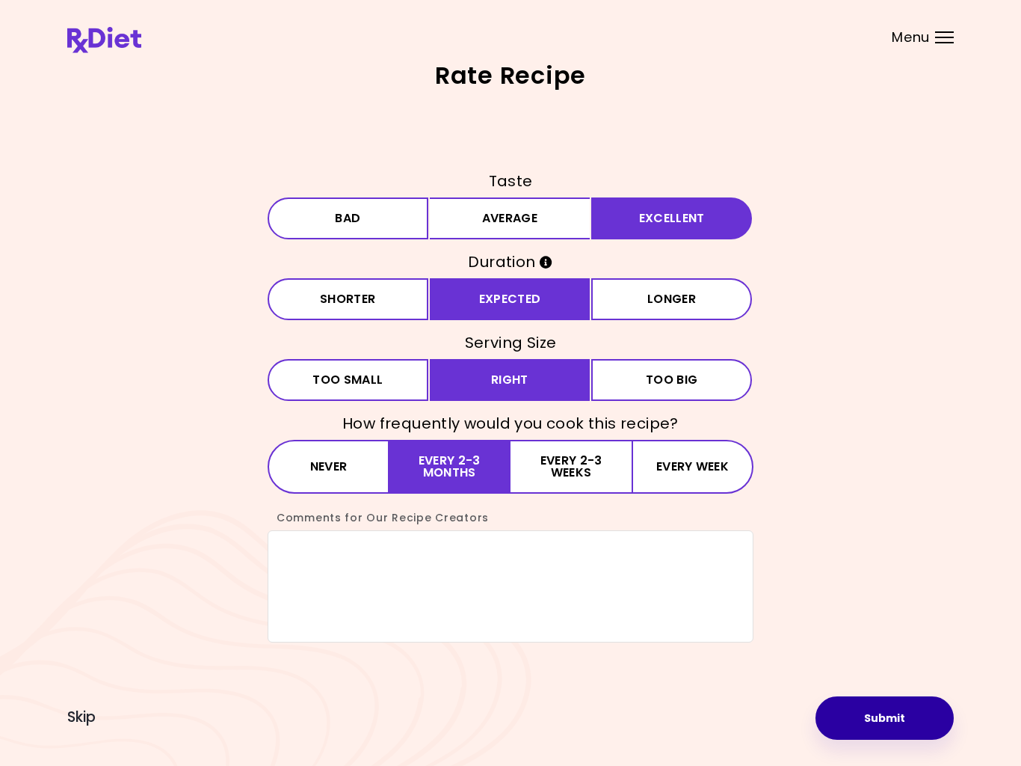
click at [864, 722] on button "Submit" at bounding box center [885, 717] width 138 height 43
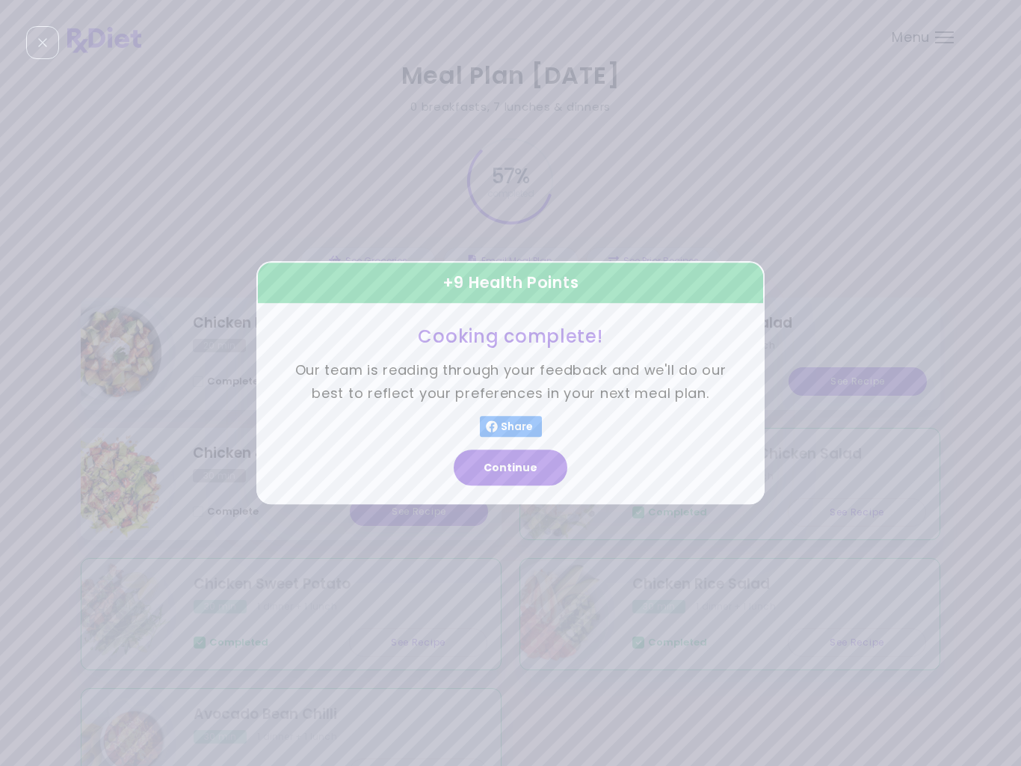
click at [527, 473] on button "Continue" at bounding box center [511, 468] width 114 height 36
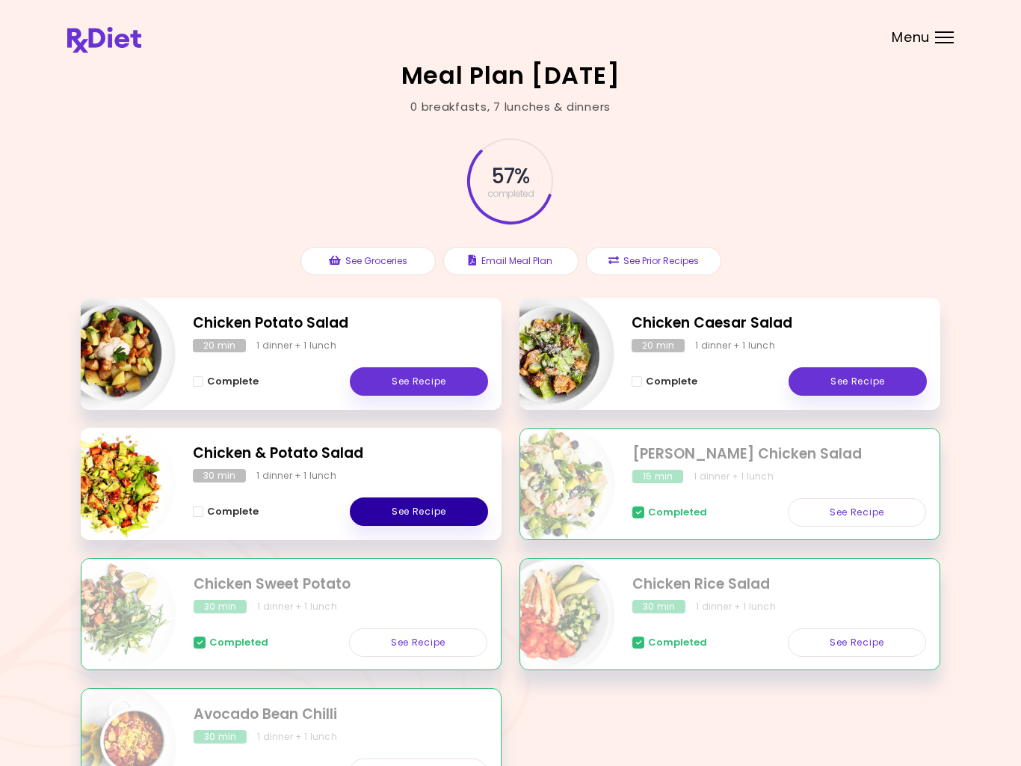
click at [436, 513] on link "See Recipe" at bounding box center [419, 511] width 138 height 28
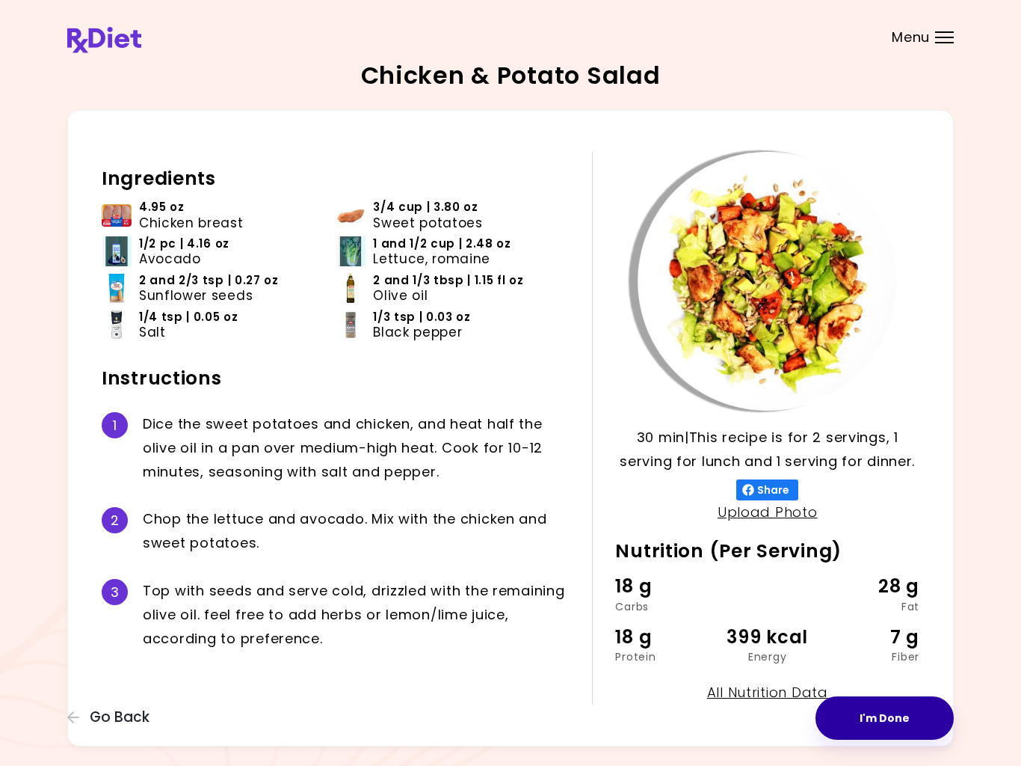
click at [880, 724] on button "I'm Done" at bounding box center [885, 717] width 138 height 43
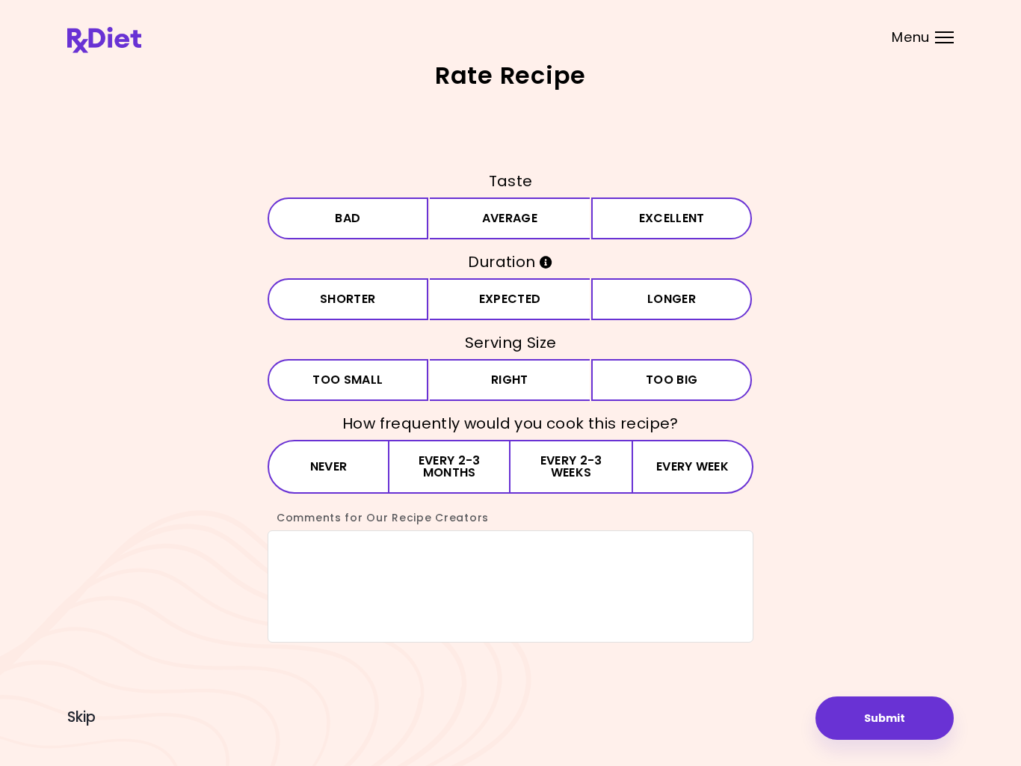
click at [665, 234] on button "Excellent" at bounding box center [671, 218] width 161 height 42
click at [528, 307] on button "Expected" at bounding box center [510, 299] width 161 height 42
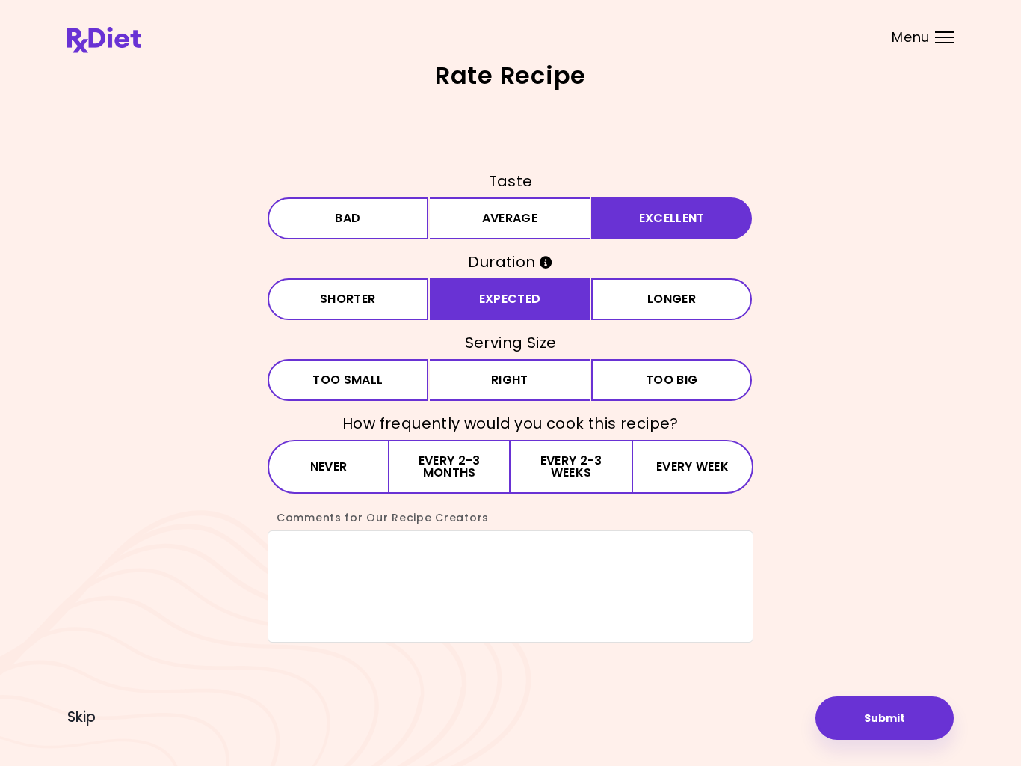
click at [529, 384] on button "Right" at bounding box center [510, 380] width 161 height 42
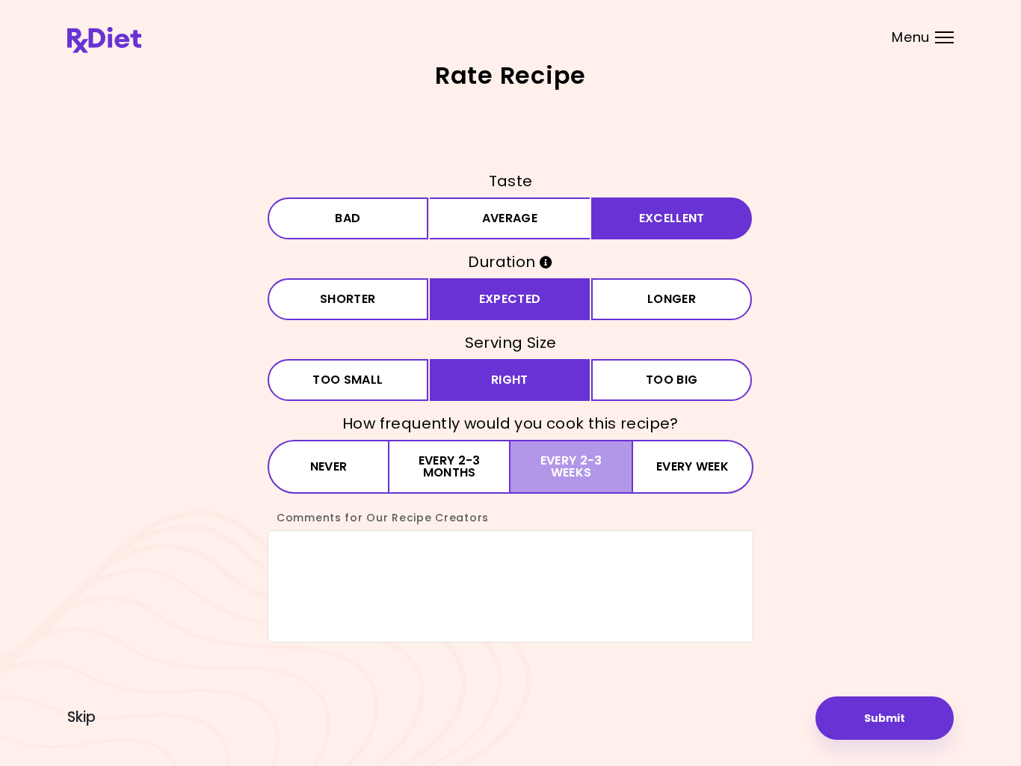
click at [579, 476] on button "Every 2-3 weeks" at bounding box center [571, 467] width 121 height 54
click at [871, 721] on button "Submit" at bounding box center [885, 717] width 138 height 43
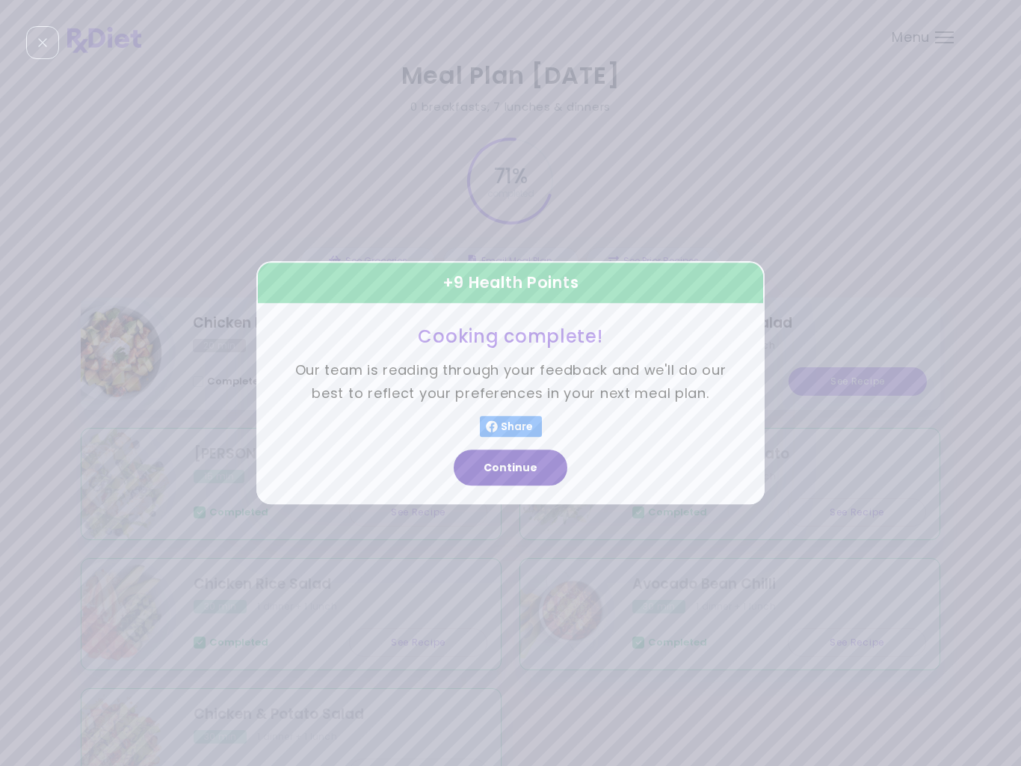
click at [531, 476] on button "Continue" at bounding box center [511, 468] width 114 height 36
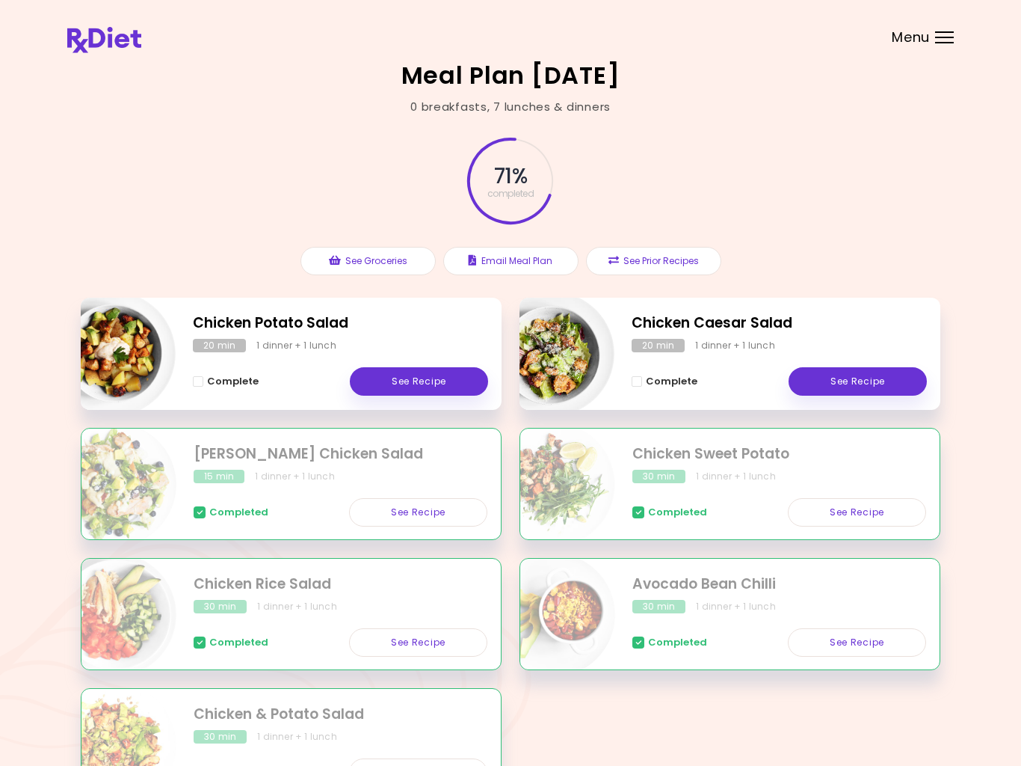
click at [671, 271] on button "See Prior Recipes" at bounding box center [653, 261] width 135 height 28
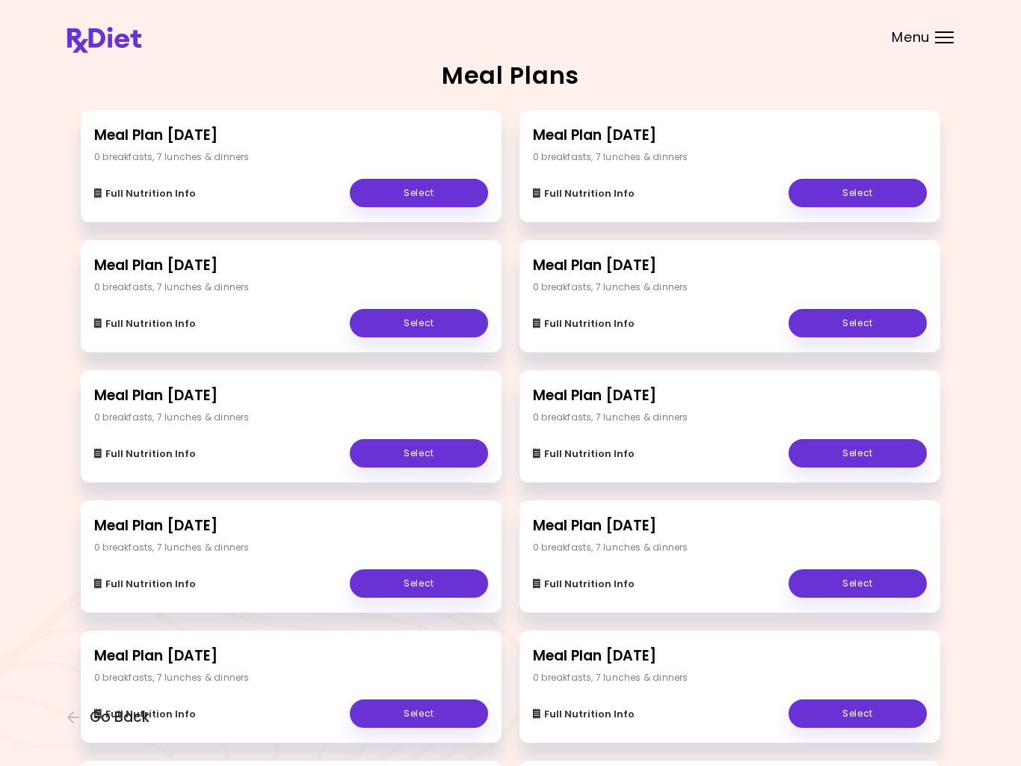
click at [441, 196] on link "Select" at bounding box center [419, 193] width 138 height 28
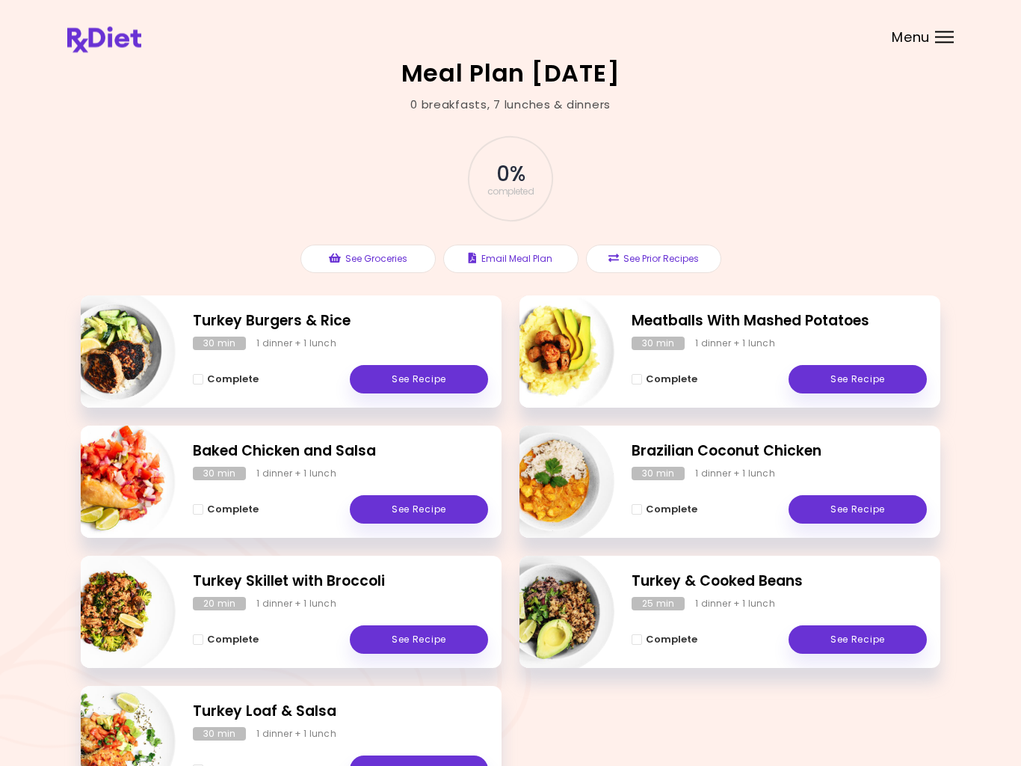
scroll to position [2, 0]
